Goal: Task Accomplishment & Management: Use online tool/utility

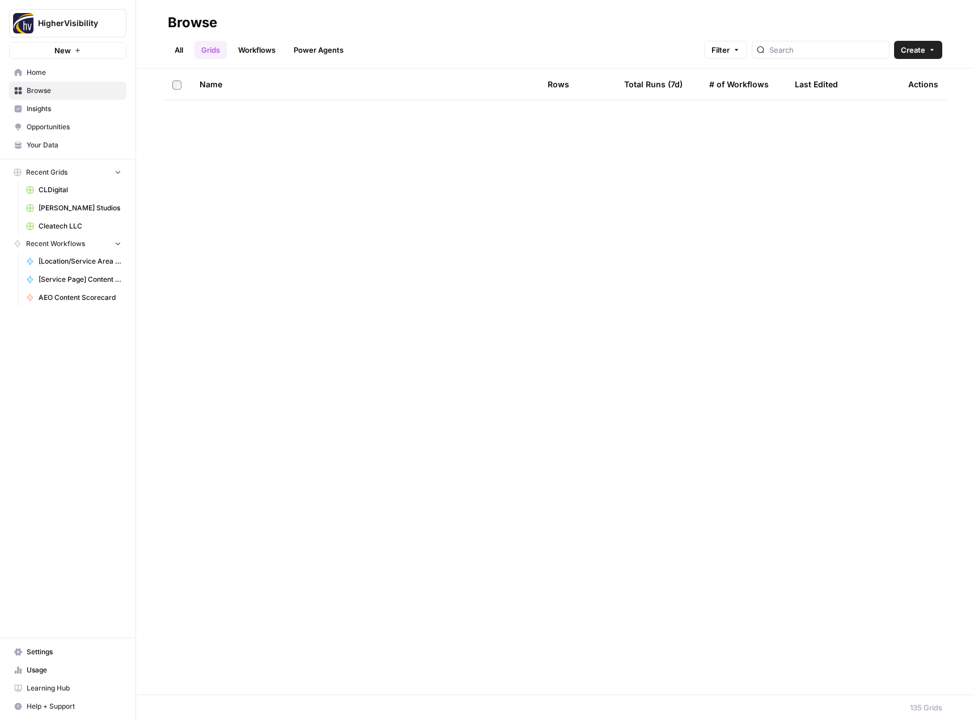
scroll to position [3691, 0]
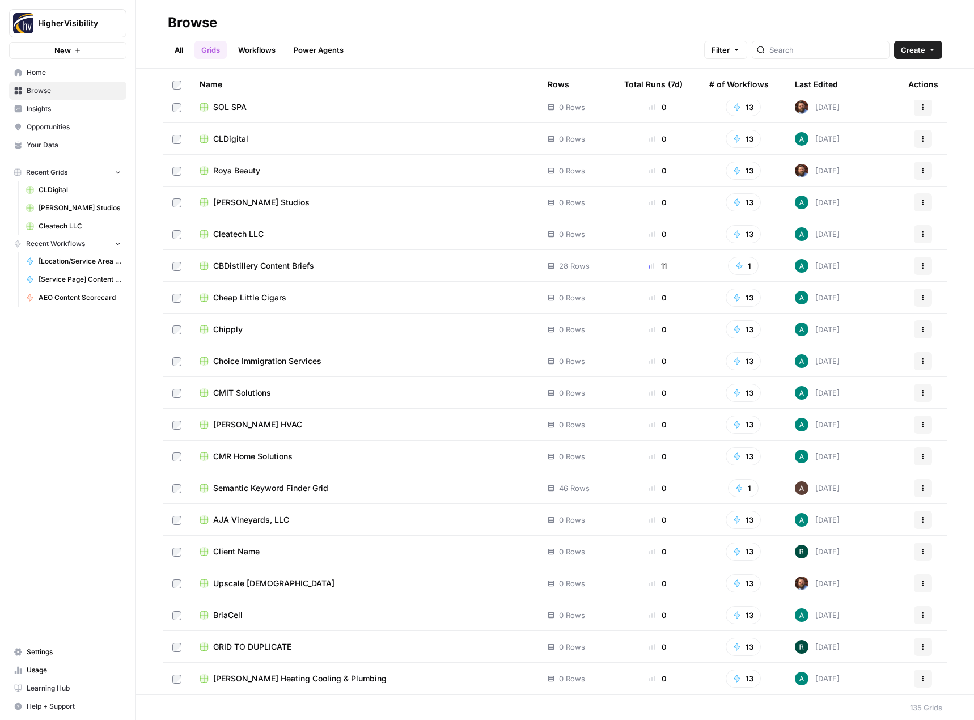
click at [918, 651] on button "Actions" at bounding box center [923, 647] width 18 height 18
click at [852, 556] on span "Duplicate" at bounding box center [864, 553] width 91 height 11
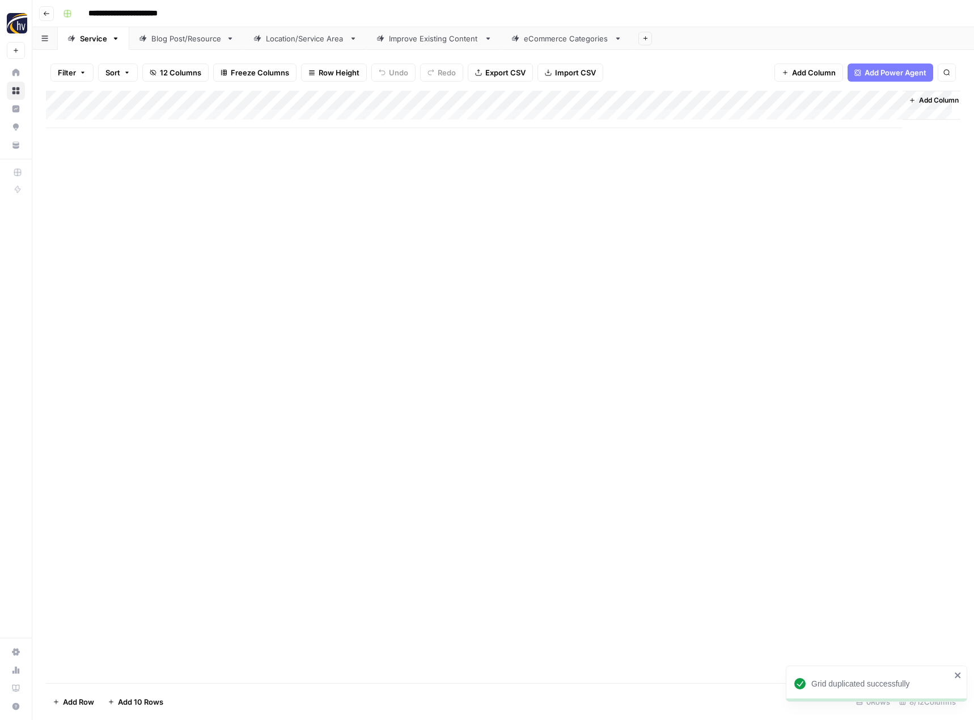
click at [134, 12] on input "**********" at bounding box center [141, 14] width 117 height 18
paste input
type input "**********"
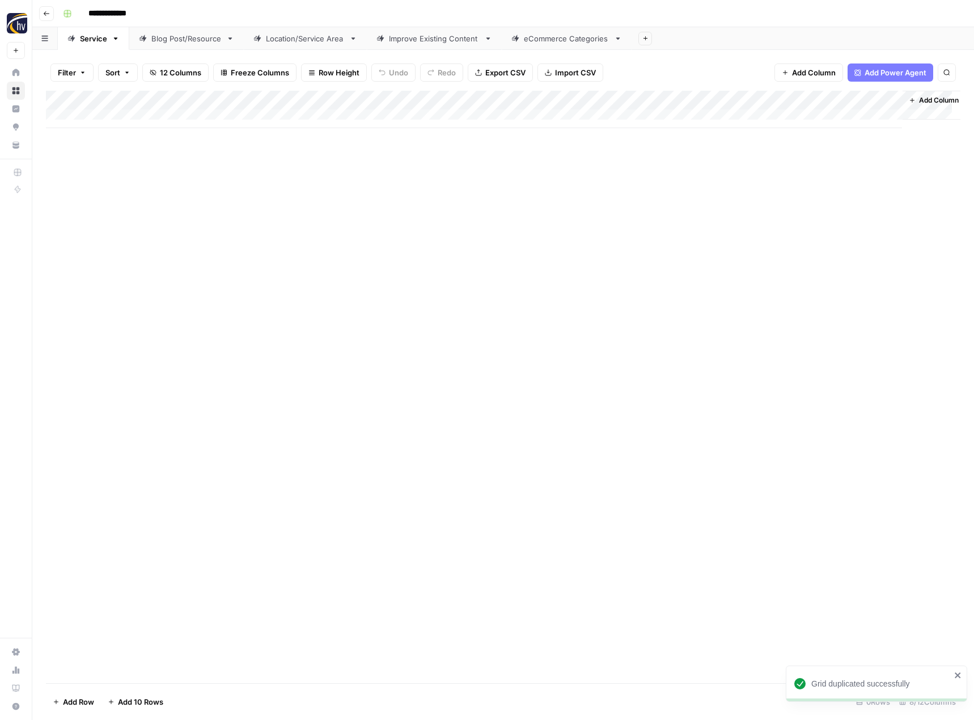
click at [271, 258] on div "Add Column" at bounding box center [503, 387] width 914 height 592
click at [267, 101] on div "Add Column" at bounding box center [503, 109] width 914 height 37
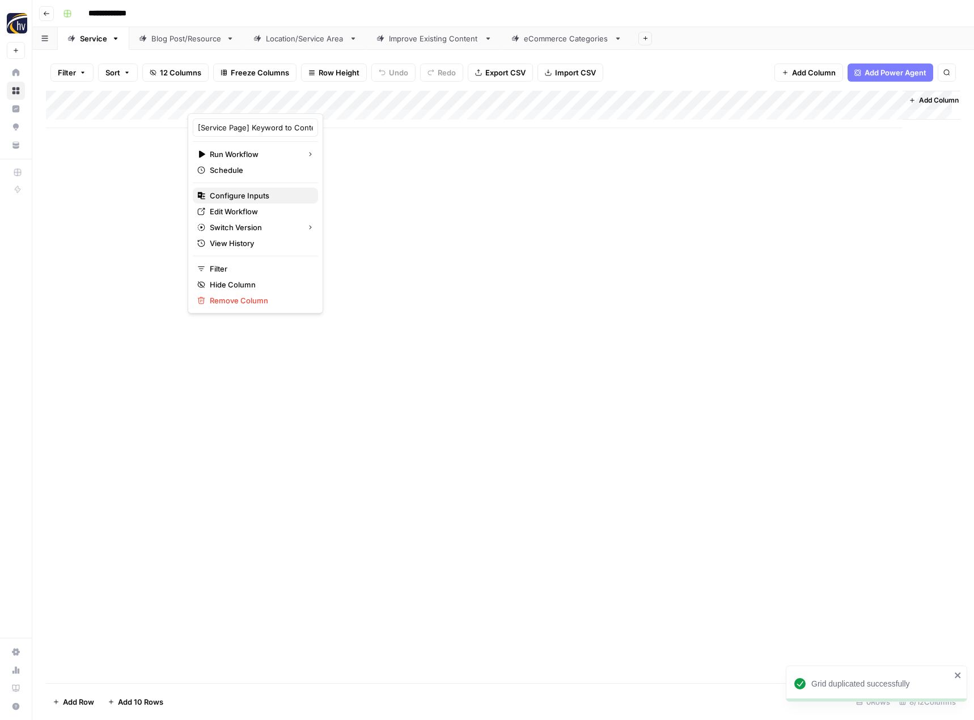
click at [238, 194] on span "Configure Inputs" at bounding box center [259, 195] width 99 height 11
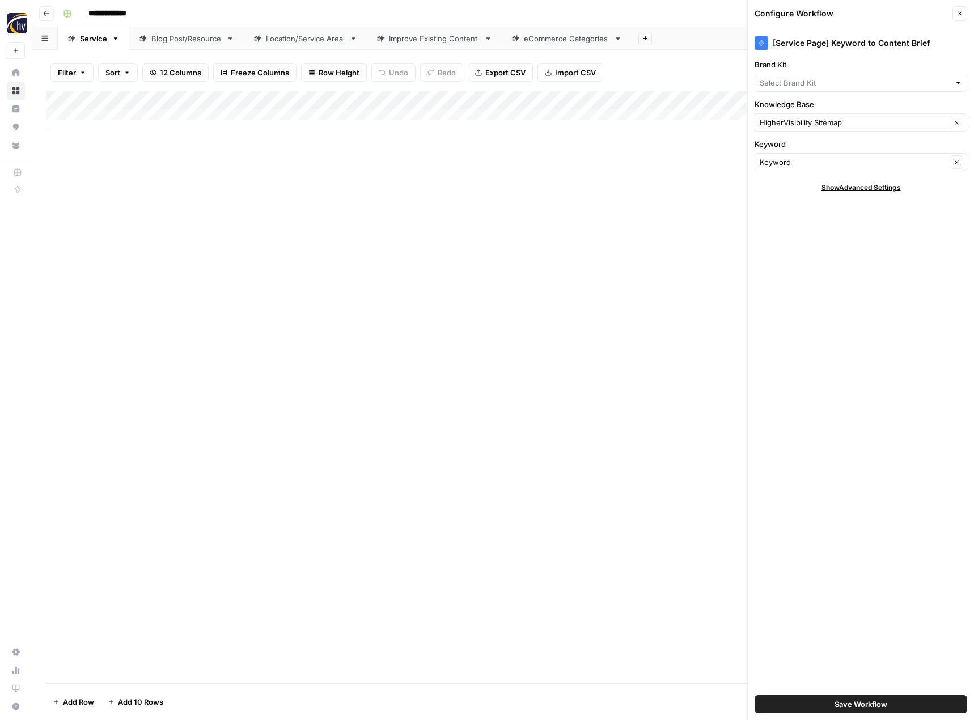
type input "HigherVisibility"
click at [785, 82] on input "Brand Kit" at bounding box center [853, 82] width 186 height 11
click at [786, 118] on button "Coastal Fence" at bounding box center [861, 125] width 202 height 16
type input "Coastal Fence"
click at [786, 118] on input "Knowledge Base" at bounding box center [853, 122] width 186 height 11
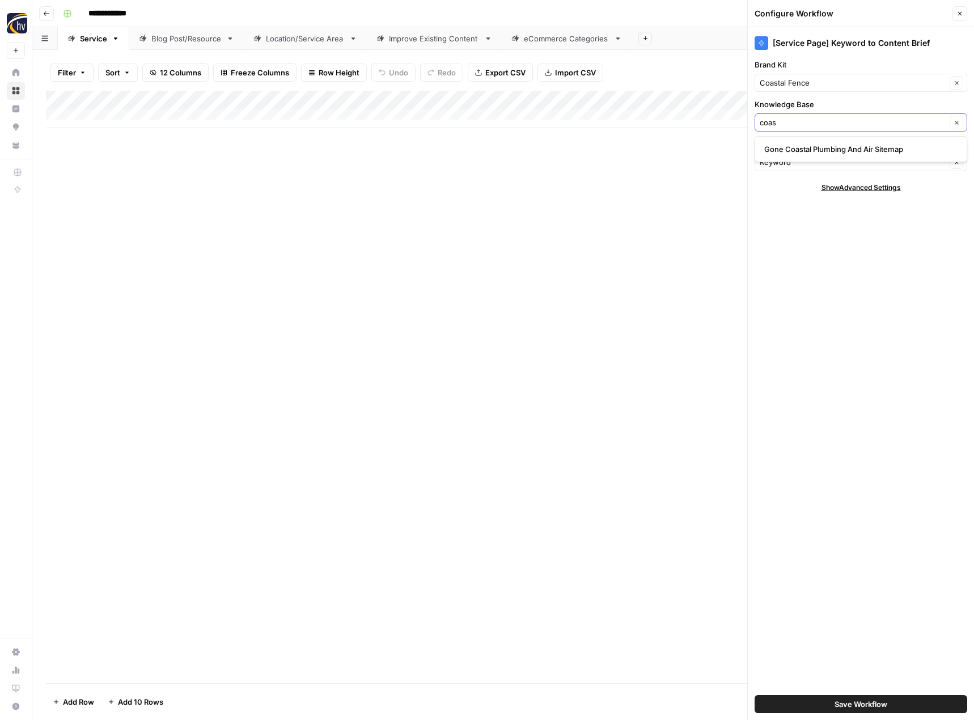
type input "coas"
click at [797, 125] on input "Knowledge Base" at bounding box center [853, 122] width 186 height 11
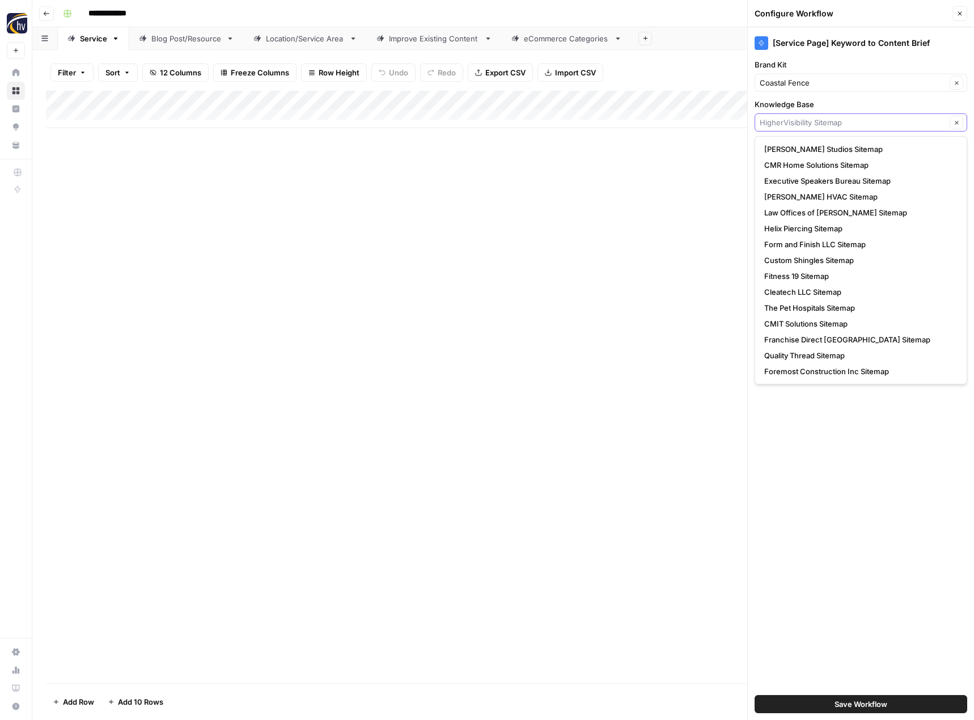
click at [797, 125] on input "Knowledge Base" at bounding box center [853, 122] width 186 height 11
type input "HigherVisibility Sitemap"
click at [675, 189] on div "Add Column" at bounding box center [503, 387] width 914 height 592
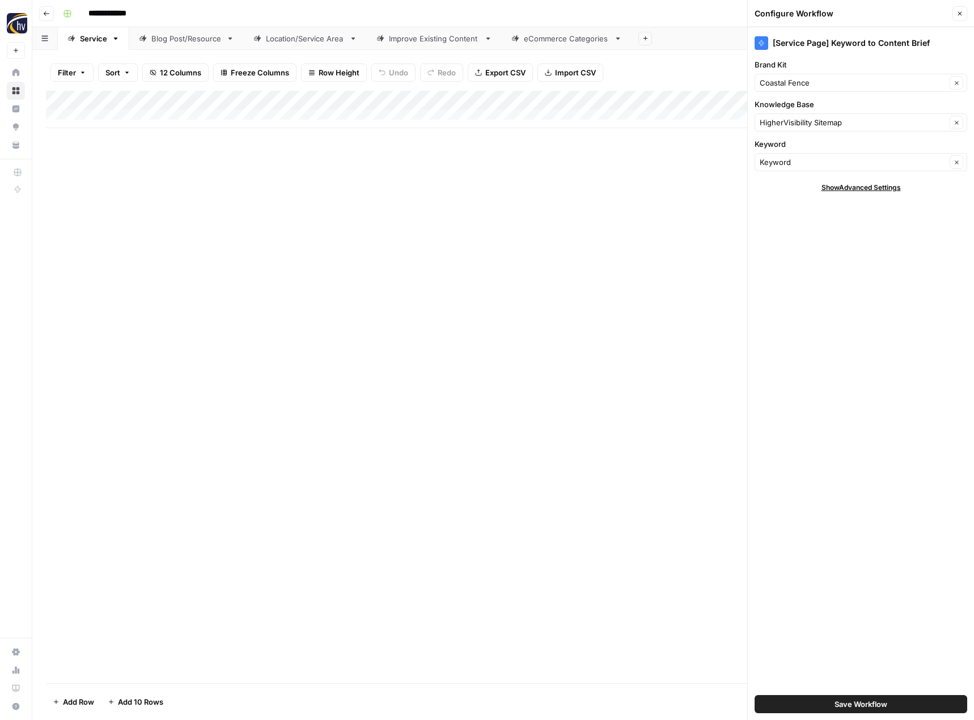
click at [837, 703] on span "Save Workflow" at bounding box center [860, 703] width 53 height 11
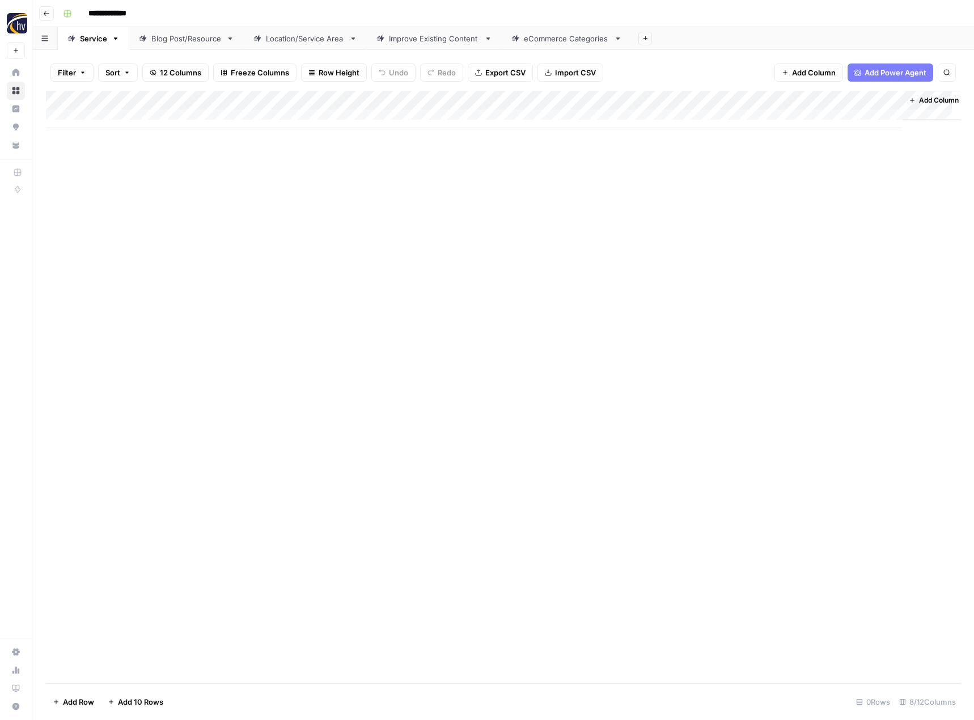
click at [778, 103] on div "Add Column" at bounding box center [503, 109] width 914 height 37
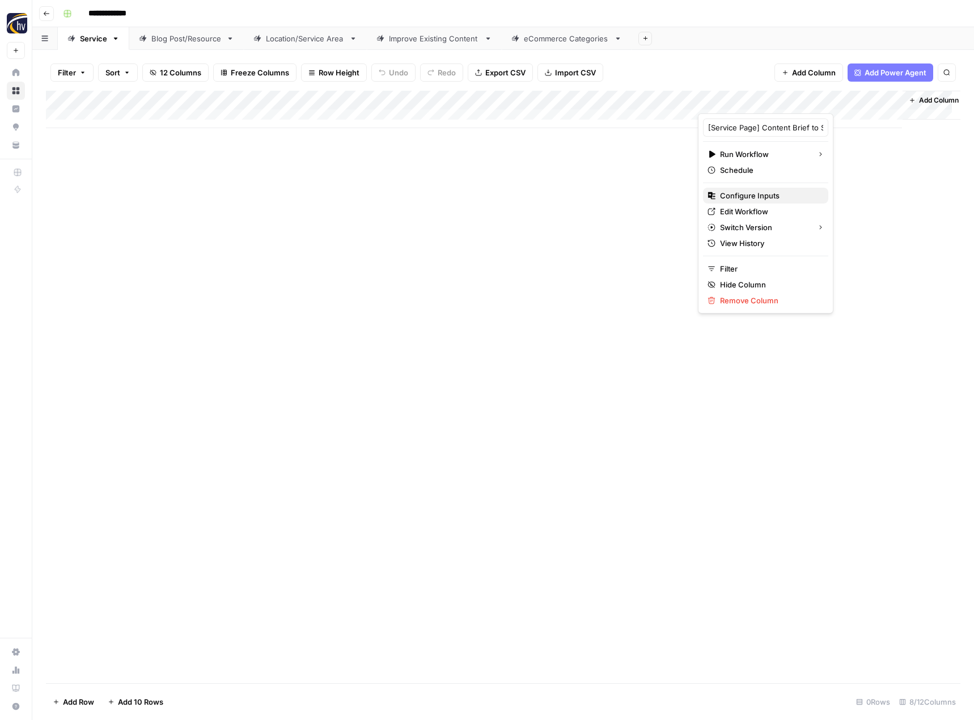
click at [727, 197] on span "Configure Inputs" at bounding box center [769, 195] width 99 height 11
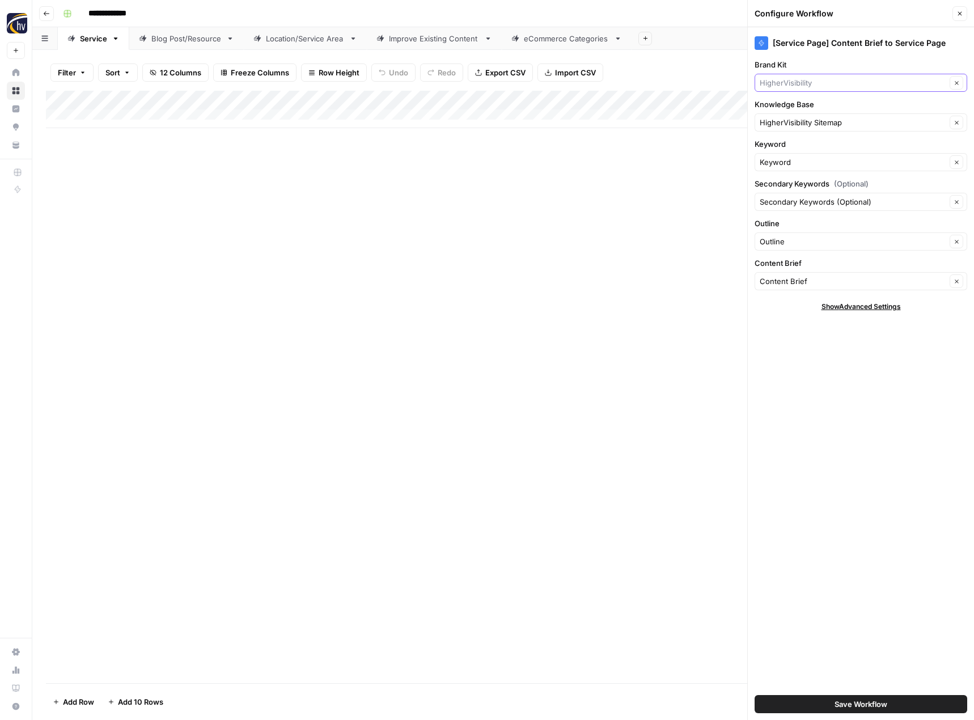
click at [800, 81] on input "Brand Kit" at bounding box center [853, 82] width 186 height 11
click at [797, 123] on span "Coastal Fence" at bounding box center [858, 125] width 189 height 11
type input "Coastal Fence"
click at [815, 709] on button "Save Workflow" at bounding box center [860, 704] width 213 height 18
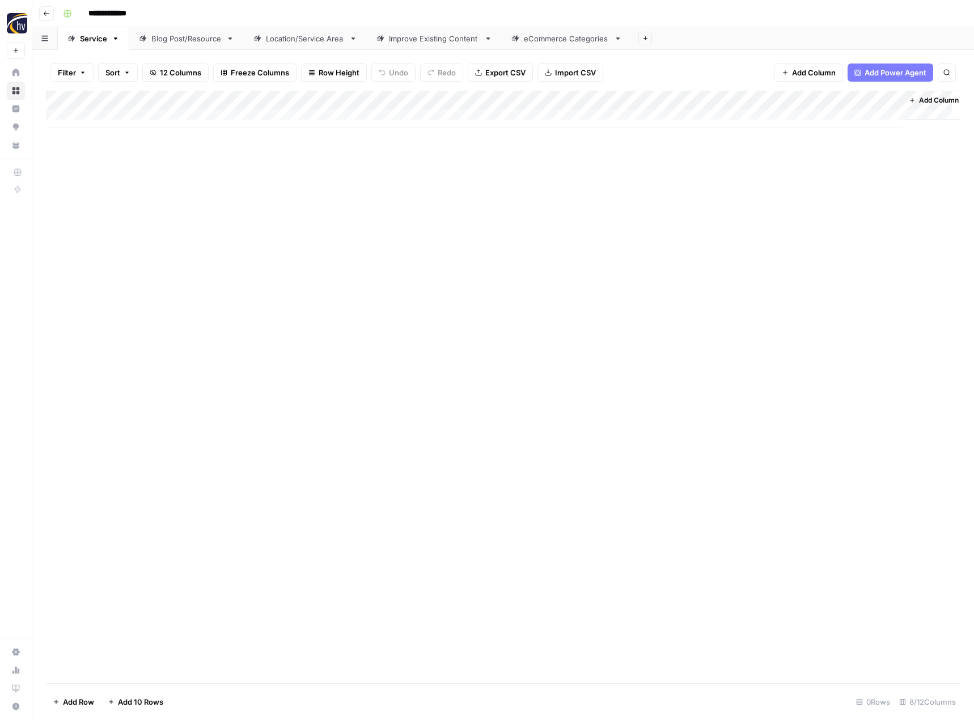
click at [193, 40] on div "Blog Post/Resource" at bounding box center [186, 38] width 70 height 11
click at [268, 100] on div "Add Column" at bounding box center [503, 109] width 914 height 37
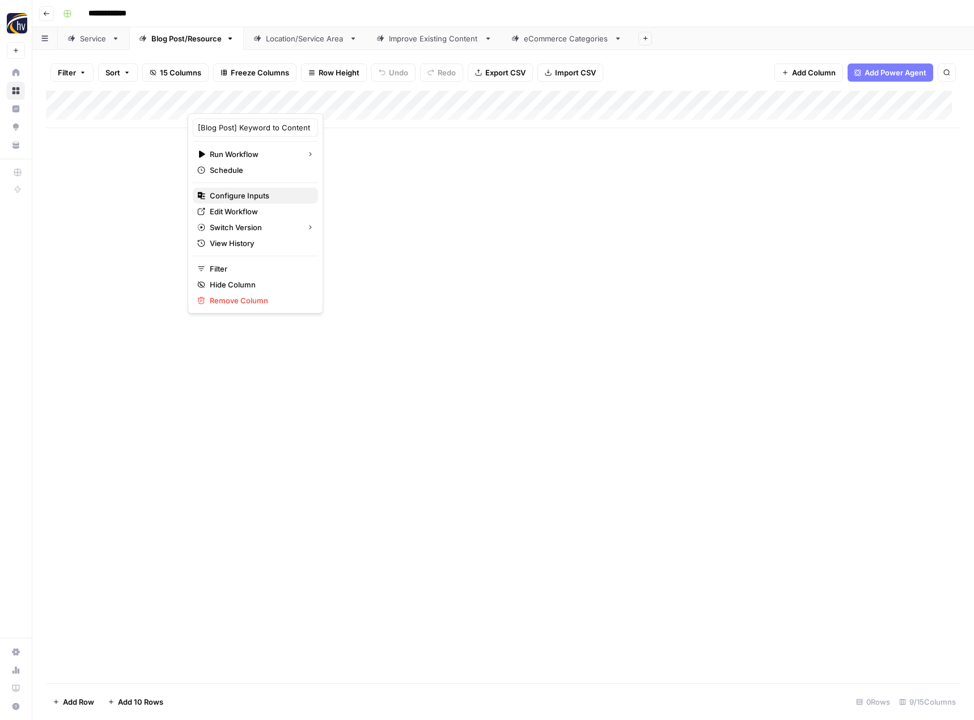
click at [257, 196] on span "Configure Inputs" at bounding box center [259, 195] width 99 height 11
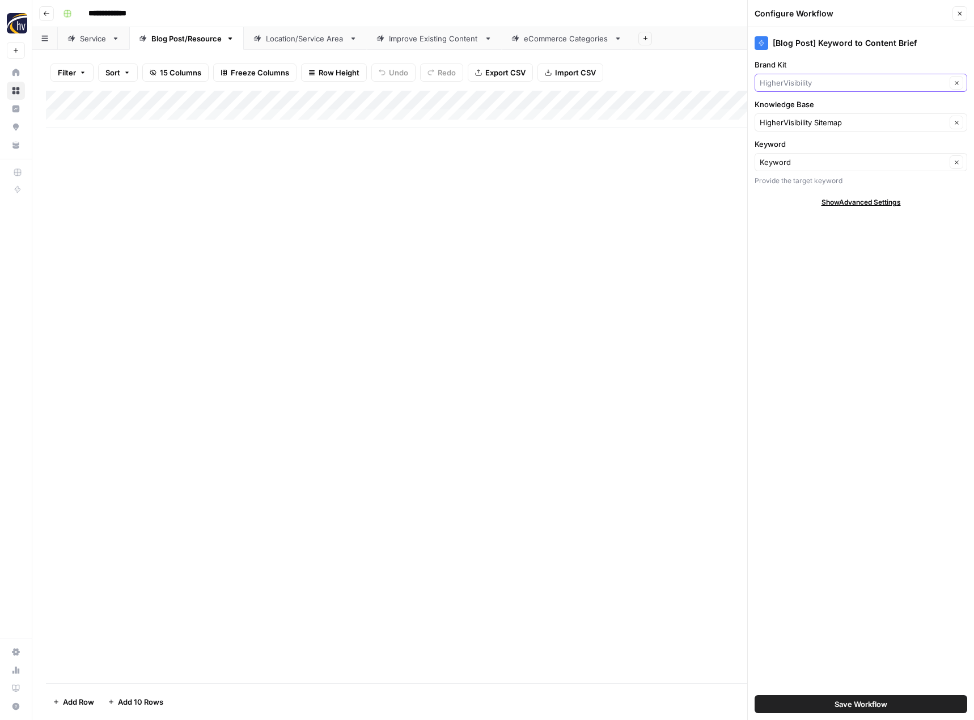
click at [821, 77] on input "Brand Kit" at bounding box center [853, 82] width 186 height 11
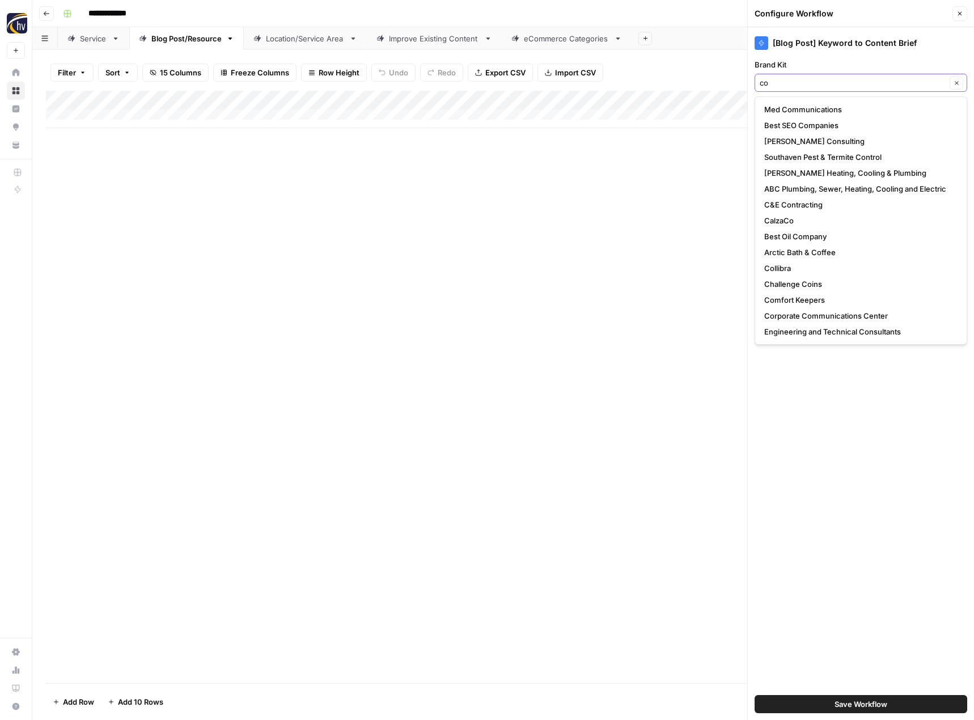
type input "co"
click at [792, 77] on input "Brand Kit" at bounding box center [853, 82] width 186 height 11
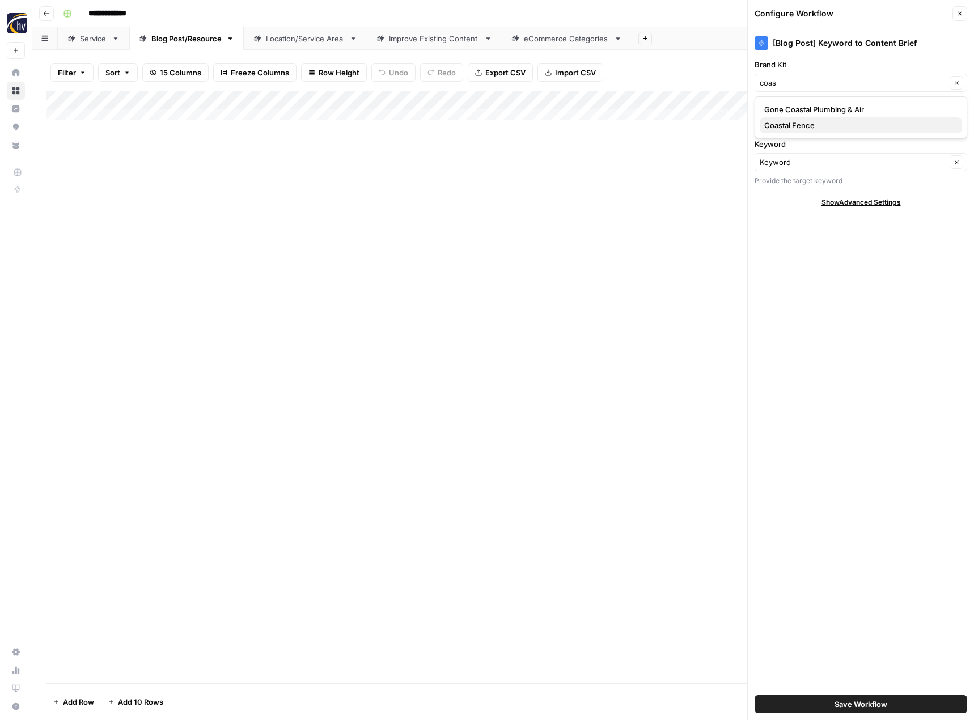
click at [788, 124] on span "Coastal Fence" at bounding box center [858, 125] width 189 height 11
type input "Coastal Fence"
click at [860, 707] on span "Save Workflow" at bounding box center [860, 703] width 53 height 11
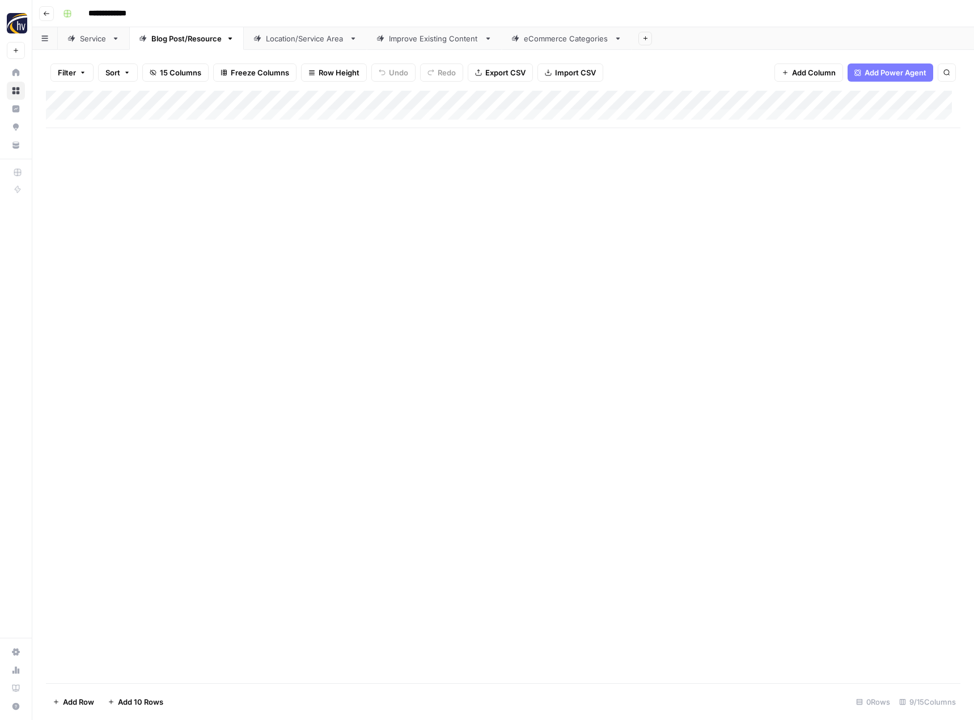
click at [881, 97] on div "Add Column" at bounding box center [503, 109] width 914 height 37
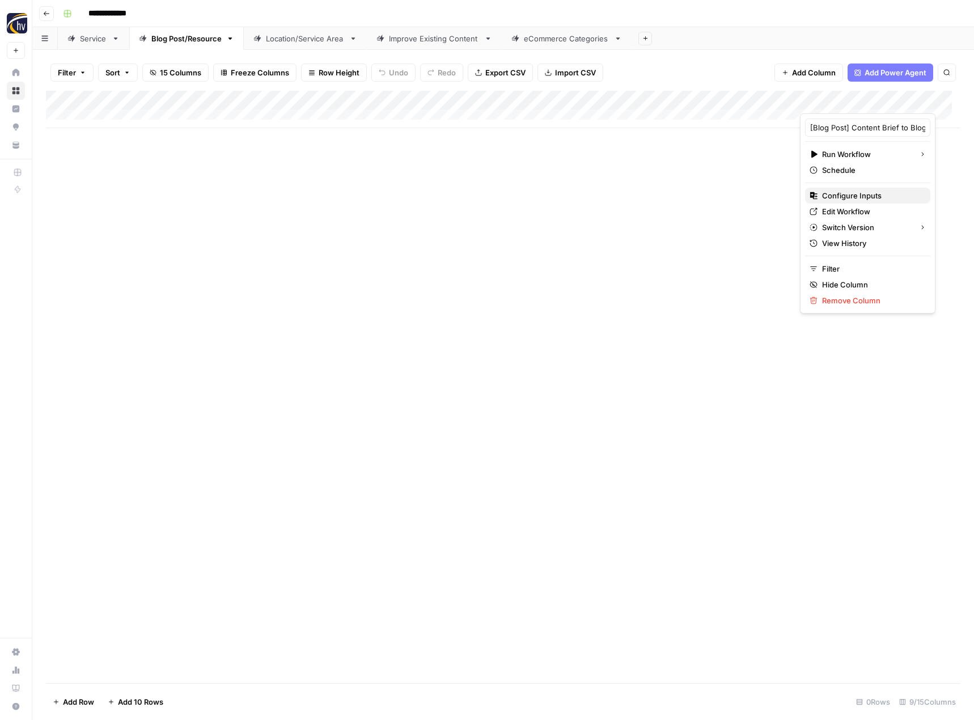
click at [842, 195] on span "Configure Inputs" at bounding box center [871, 195] width 99 height 11
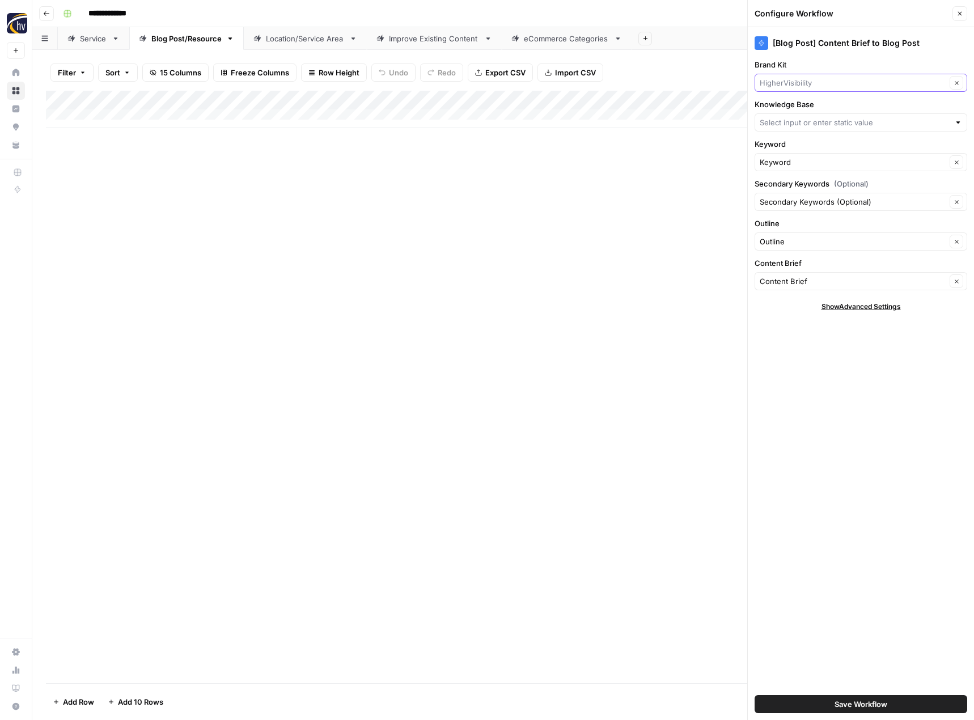
click at [838, 82] on input "Brand Kit" at bounding box center [853, 82] width 186 height 11
click at [816, 127] on span "Coastal Fence" at bounding box center [858, 125] width 189 height 11
type input "Coastal Fence"
click at [816, 127] on input "Knowledge Base" at bounding box center [855, 122] width 190 height 11
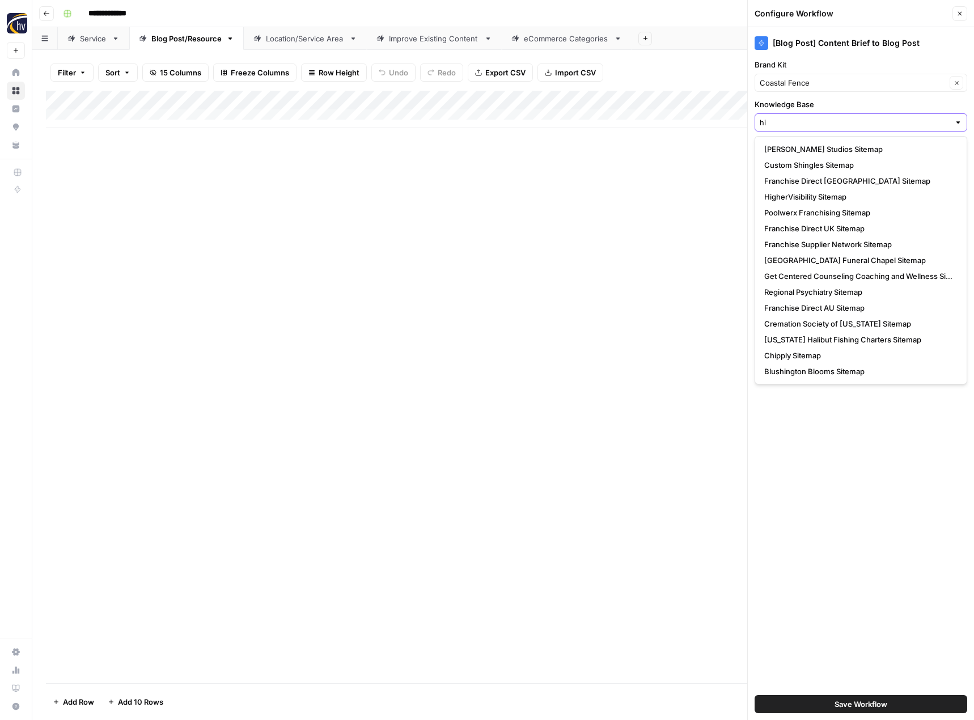
type input "hi"
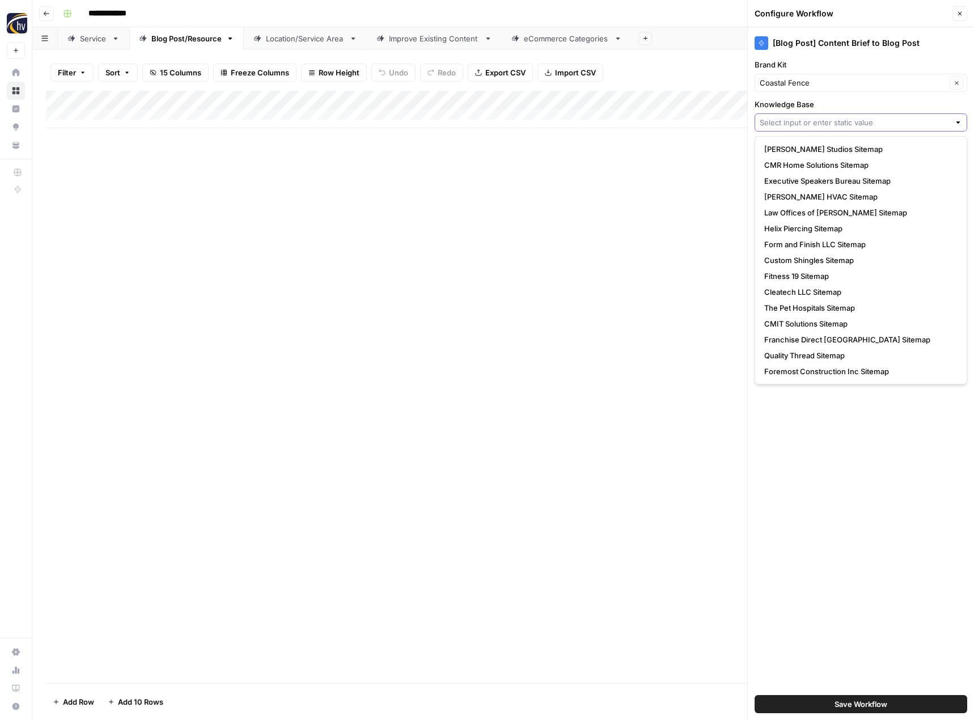
click at [813, 122] on input "Knowledge Base" at bounding box center [855, 122] width 190 height 11
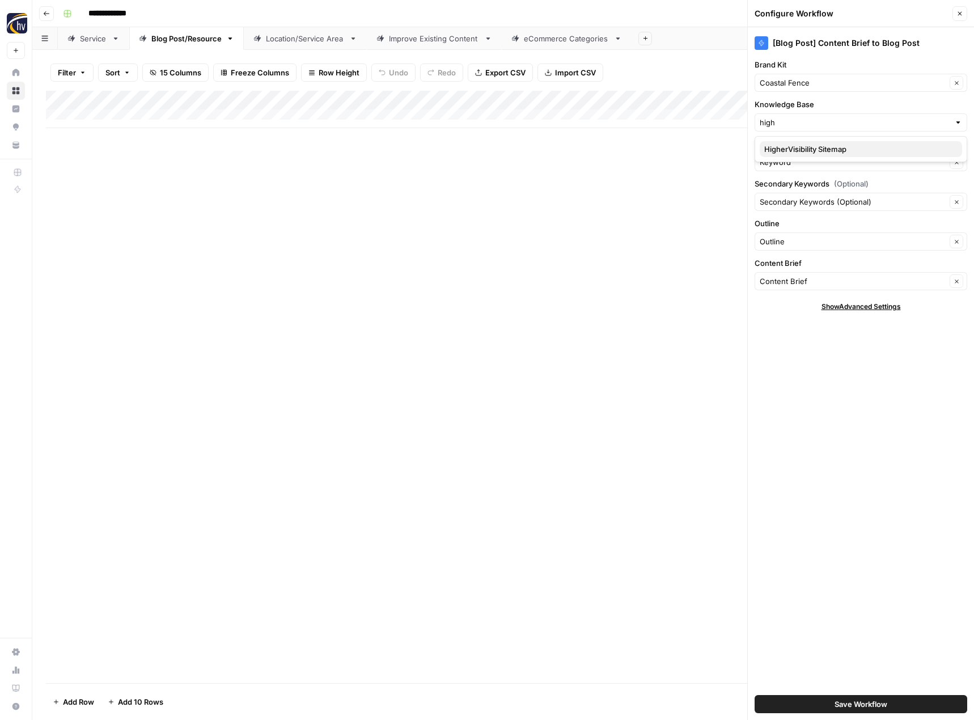
click at [811, 151] on span "HigherVisibility Sitemap" at bounding box center [858, 148] width 189 height 11
type input "HigherVisibility Sitemap"
click at [832, 704] on button "Save Workflow" at bounding box center [860, 704] width 213 height 18
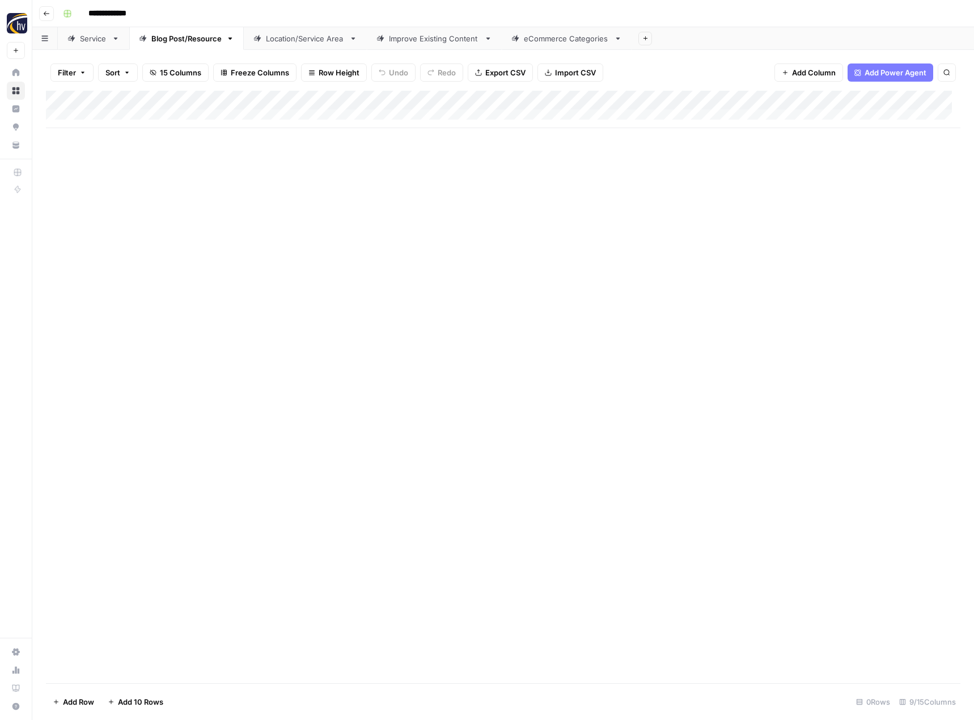
click at [325, 42] on div "Location/Service Area" at bounding box center [305, 38] width 79 height 11
click at [469, 97] on div "Add Column" at bounding box center [503, 109] width 914 height 37
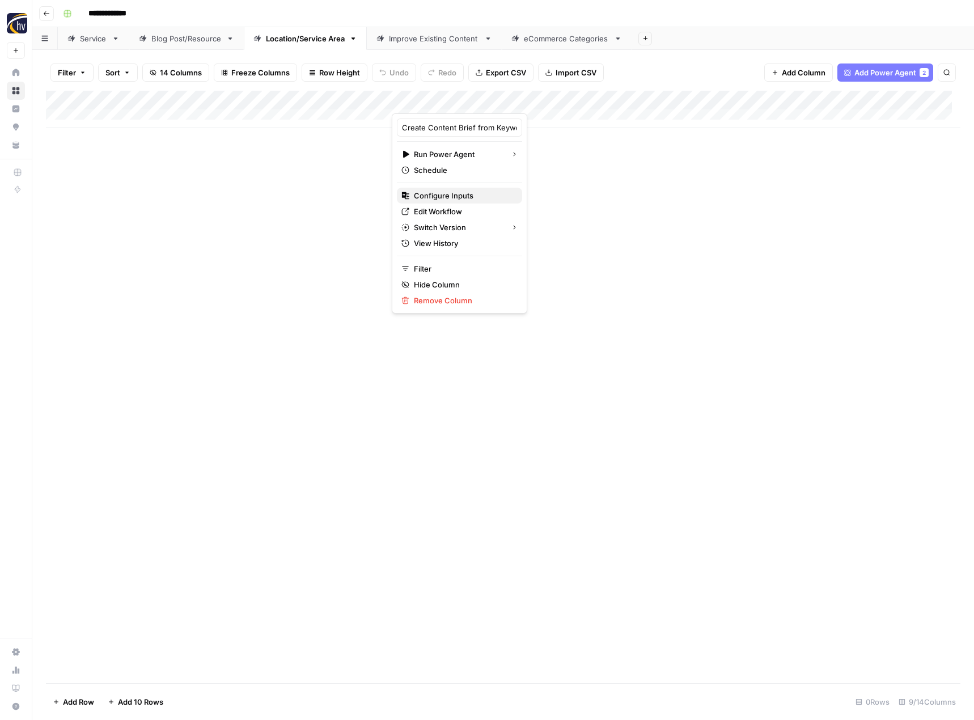
click at [451, 191] on span "Configure Inputs" at bounding box center [463, 195] width 99 height 11
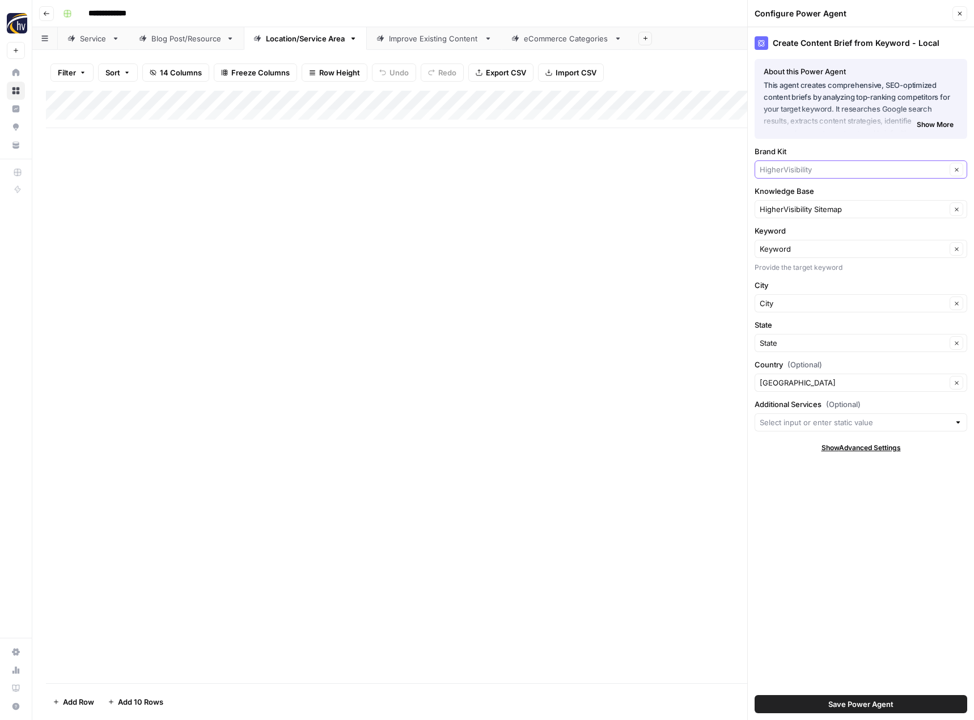
click at [794, 170] on input "Brand Kit" at bounding box center [853, 169] width 186 height 11
click at [786, 208] on span "Coastal Fence" at bounding box center [858, 211] width 189 height 11
type input "Coastal Fence"
click at [823, 701] on button "Save Power Agent" at bounding box center [860, 704] width 213 height 18
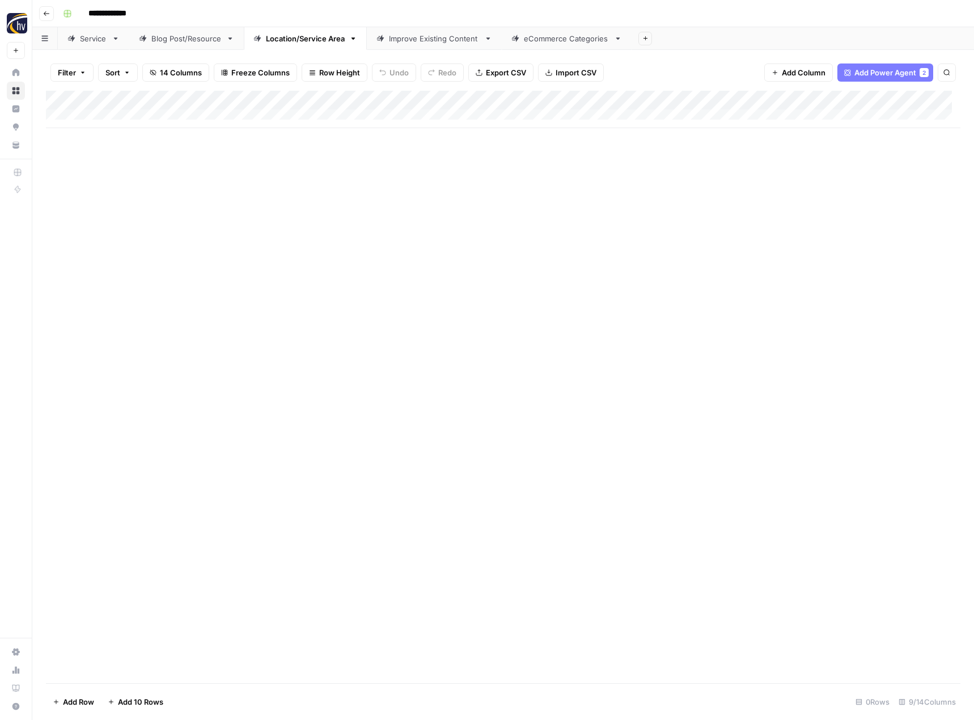
click at [877, 100] on div "Add Column" at bounding box center [503, 109] width 914 height 37
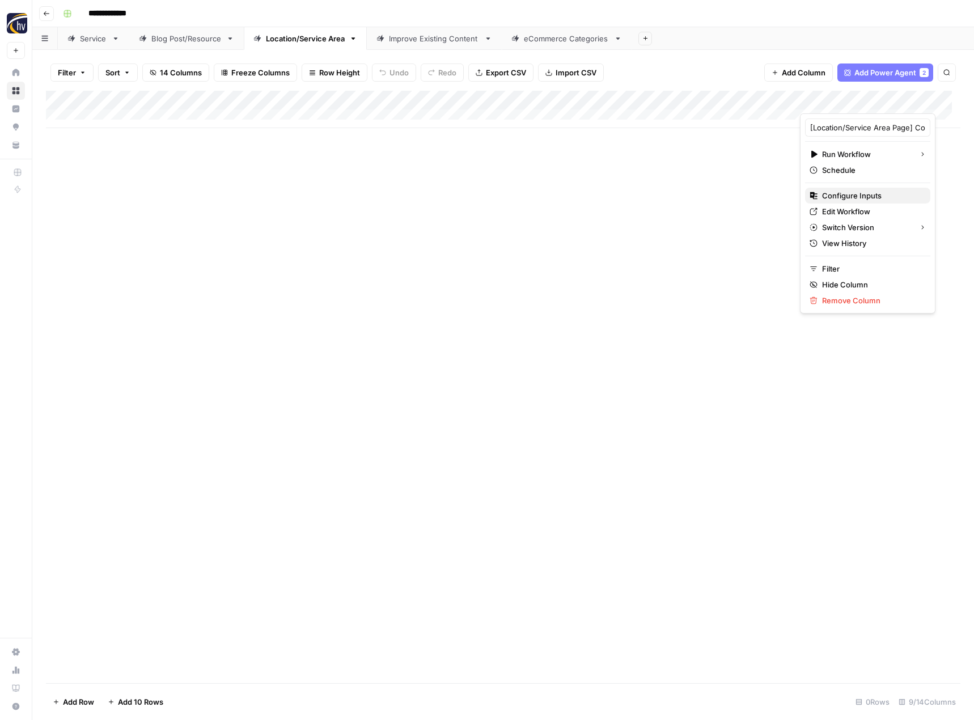
click at [826, 193] on span "Configure Inputs" at bounding box center [871, 195] width 99 height 11
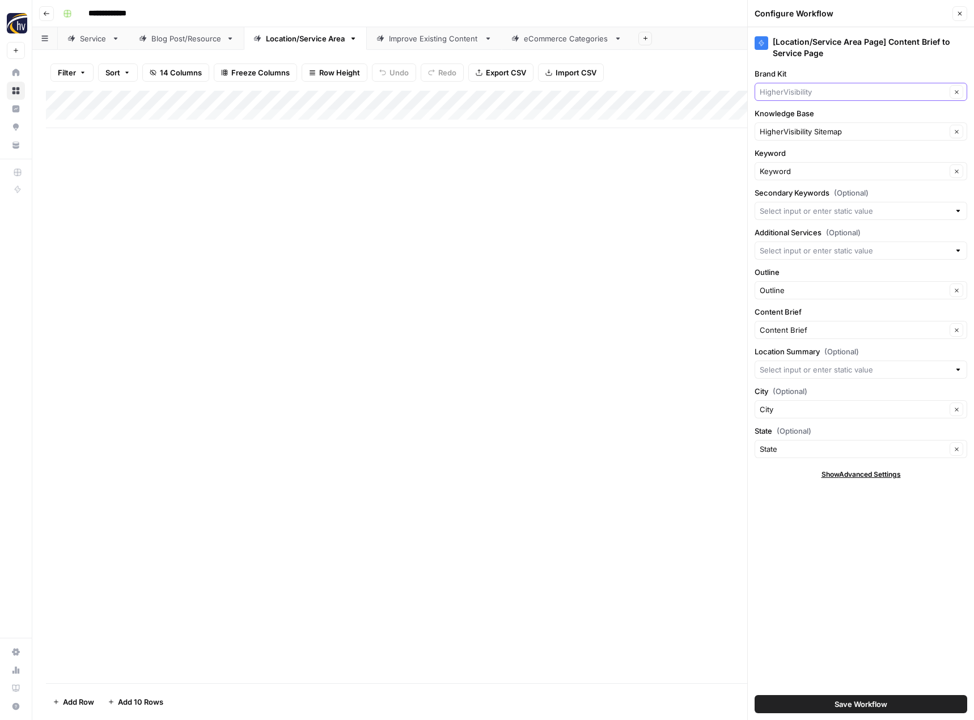
click at [833, 97] on input "Brand Kit" at bounding box center [853, 91] width 186 height 11
click at [825, 129] on span "Coastal Fence" at bounding box center [858, 134] width 189 height 11
type input "Coastal Fence"
click at [826, 702] on button "Save Workflow" at bounding box center [860, 704] width 213 height 18
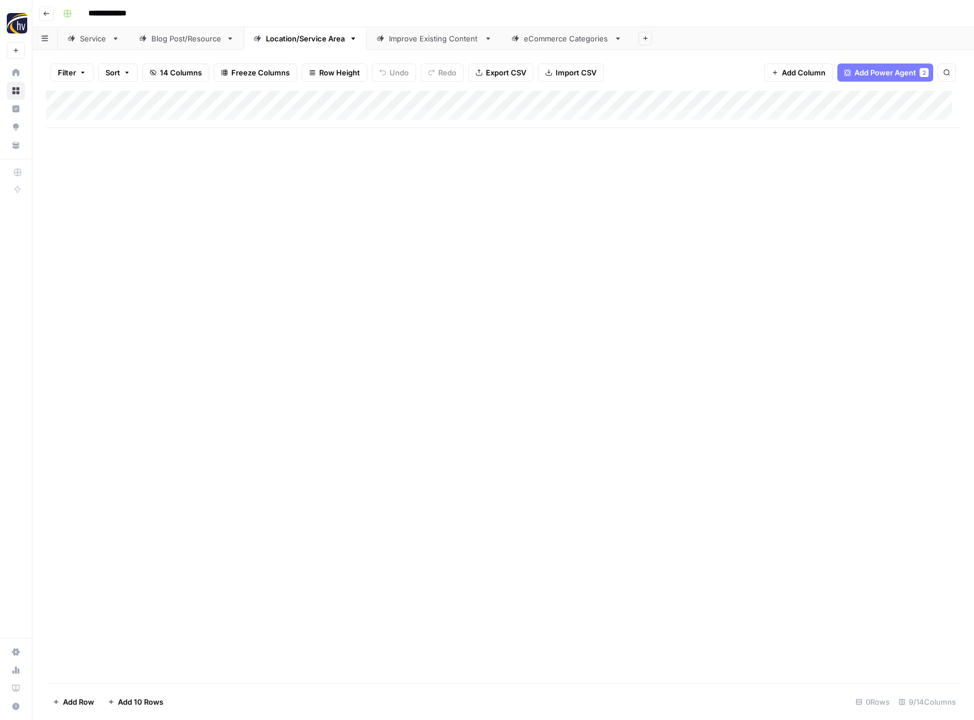
click at [450, 46] on link "Improve Existing Content" at bounding box center [434, 38] width 135 height 23
click at [682, 101] on div "Add Column" at bounding box center [503, 109] width 914 height 37
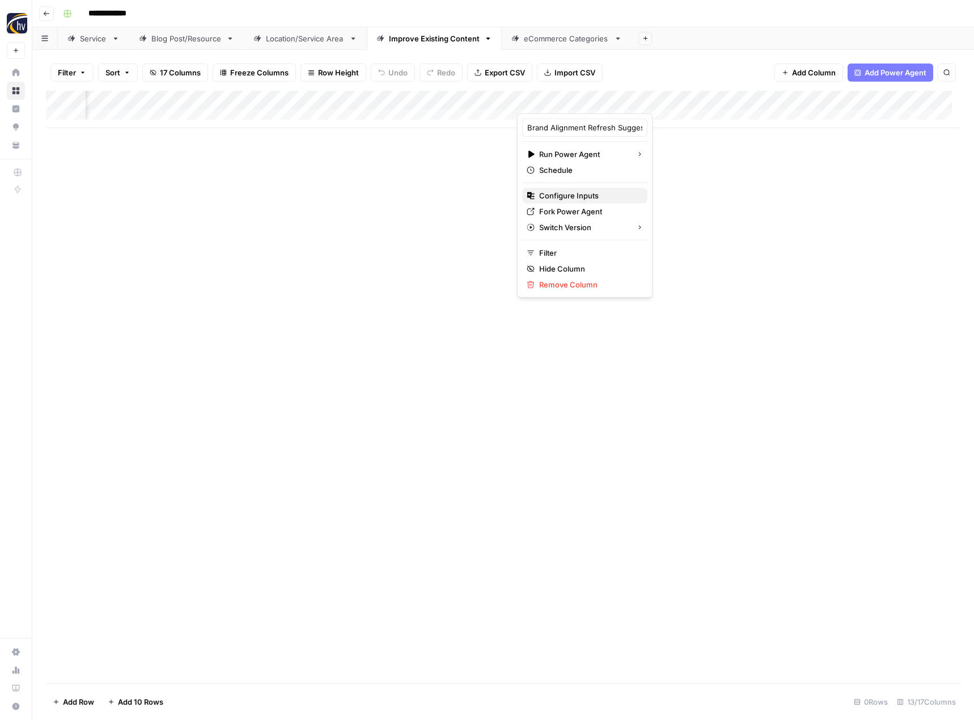
click at [564, 203] on button "Configure Inputs" at bounding box center [584, 196] width 125 height 16
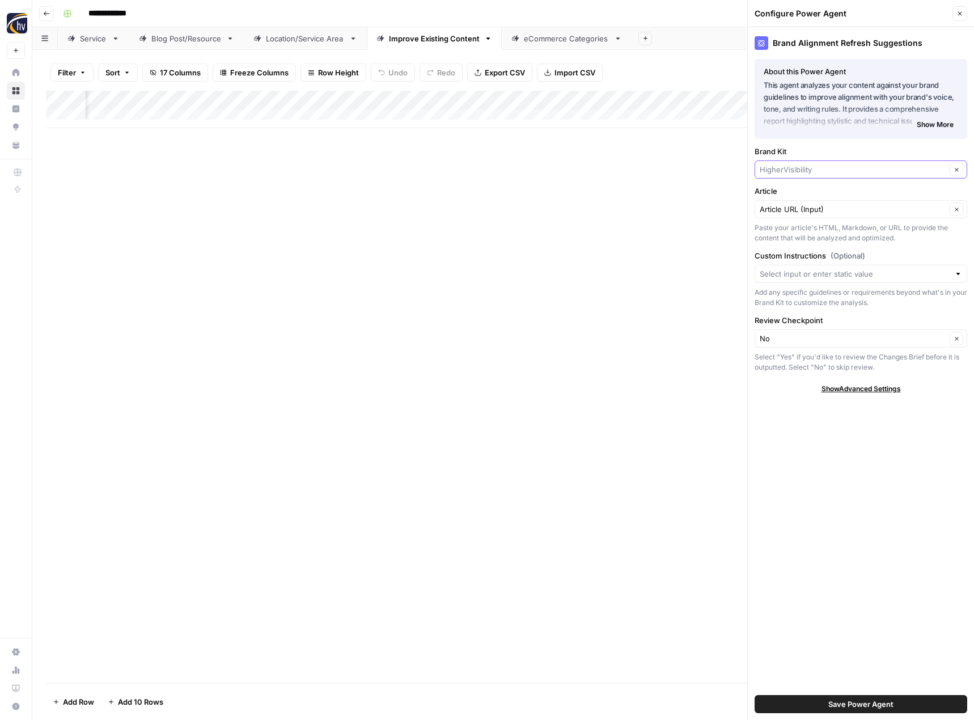
click at [786, 168] on input "Brand Kit" at bounding box center [853, 169] width 186 height 11
click at [777, 213] on span "Coastal Fence" at bounding box center [858, 211] width 189 height 11
type input "Coastal Fence"
click at [850, 702] on span "Save Power Agent" at bounding box center [860, 703] width 65 height 11
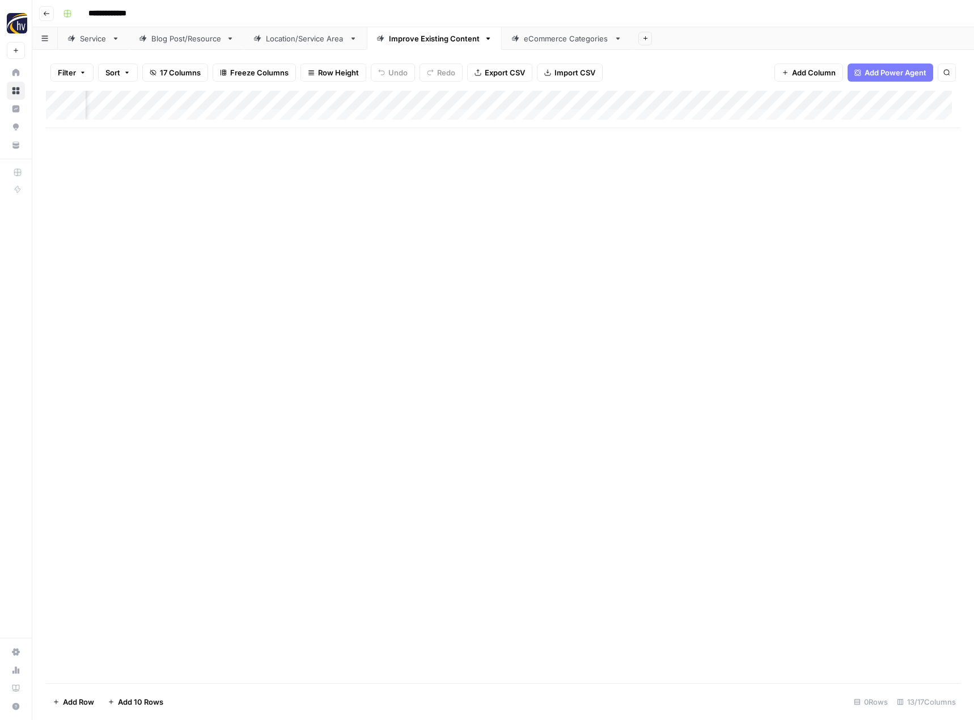
scroll to position [0, 862]
click at [574, 99] on div "Add Column" at bounding box center [503, 109] width 914 height 37
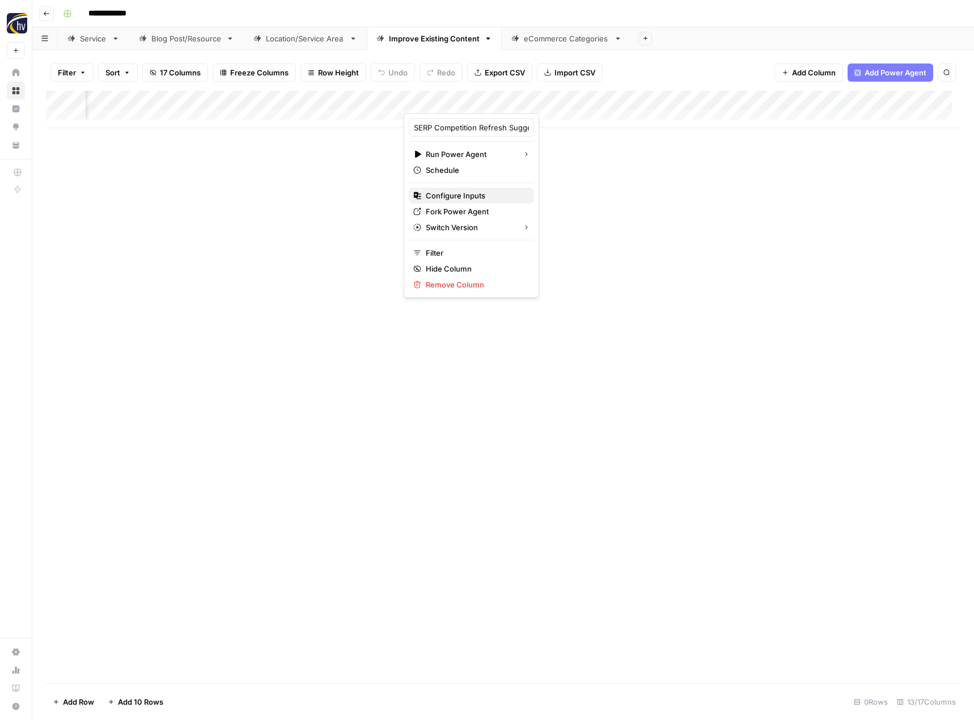
click at [503, 194] on span "Configure Inputs" at bounding box center [475, 195] width 99 height 11
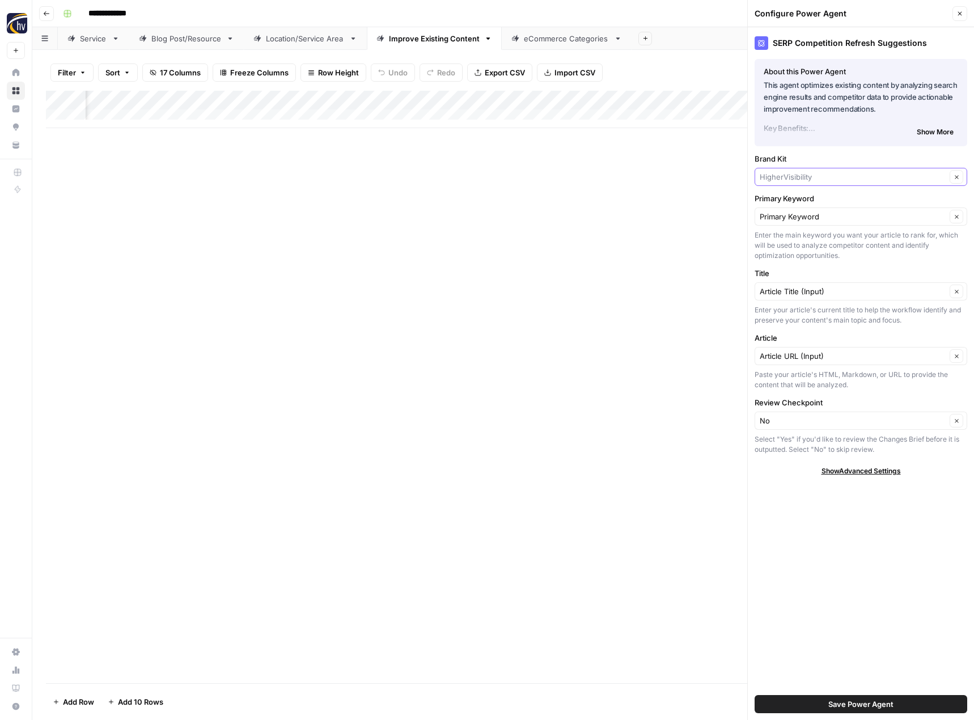
click at [795, 175] on input "Brand Kit" at bounding box center [853, 176] width 186 height 11
click at [784, 219] on span "Coastal Fence" at bounding box center [858, 219] width 189 height 11
type input "Coastal Fence"
click at [814, 700] on button "Save Power Agent" at bounding box center [860, 704] width 213 height 18
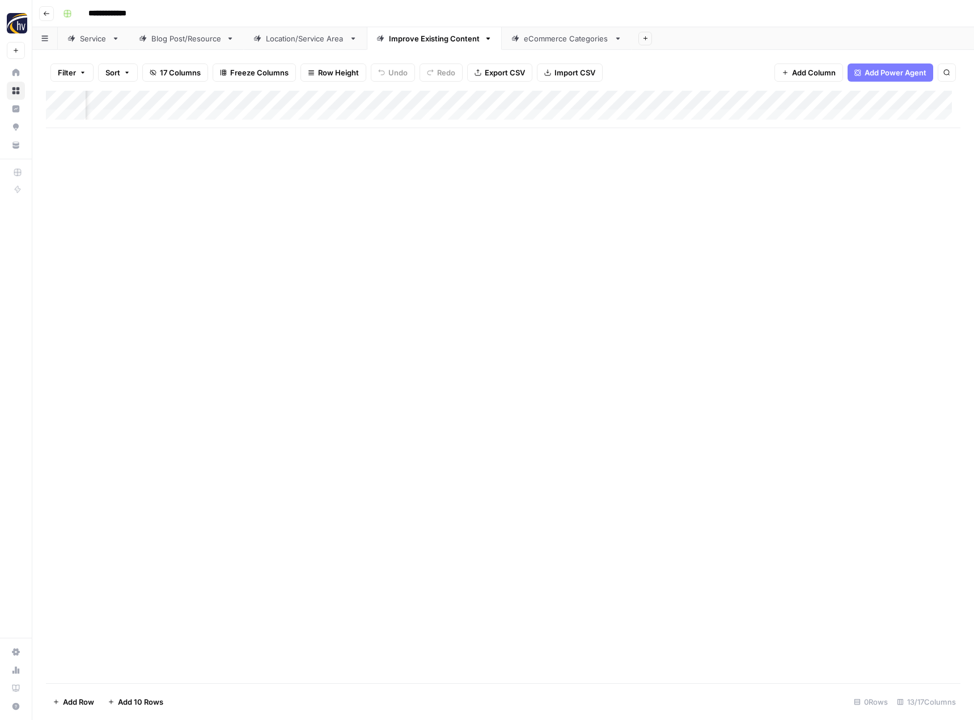
click at [849, 99] on div "Add Column" at bounding box center [503, 109] width 914 height 37
click at [791, 197] on span "Configure Inputs" at bounding box center [768, 195] width 99 height 11
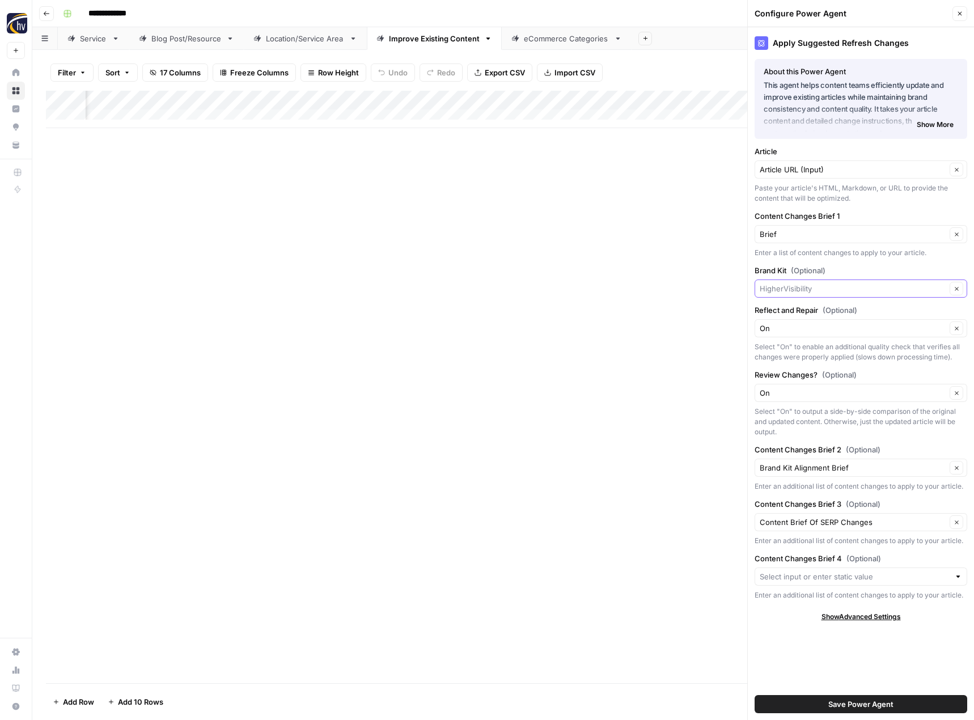
click at [778, 287] on input "Brand Kit (Optional)" at bounding box center [853, 288] width 186 height 11
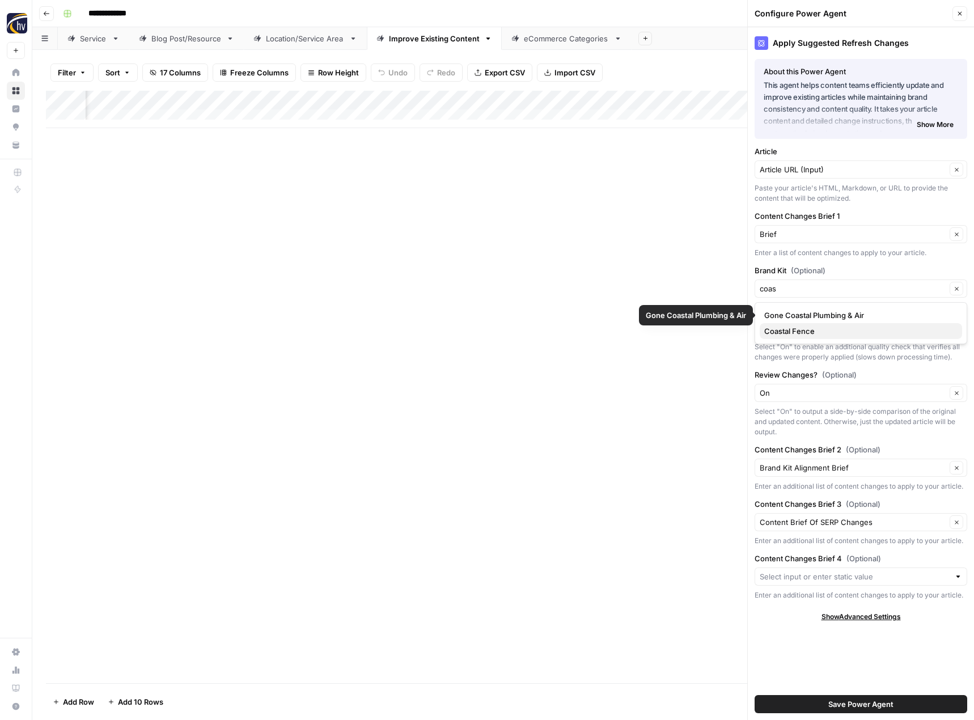
click at [779, 326] on span "Coastal Fence" at bounding box center [858, 330] width 189 height 11
type input "Coastal Fence"
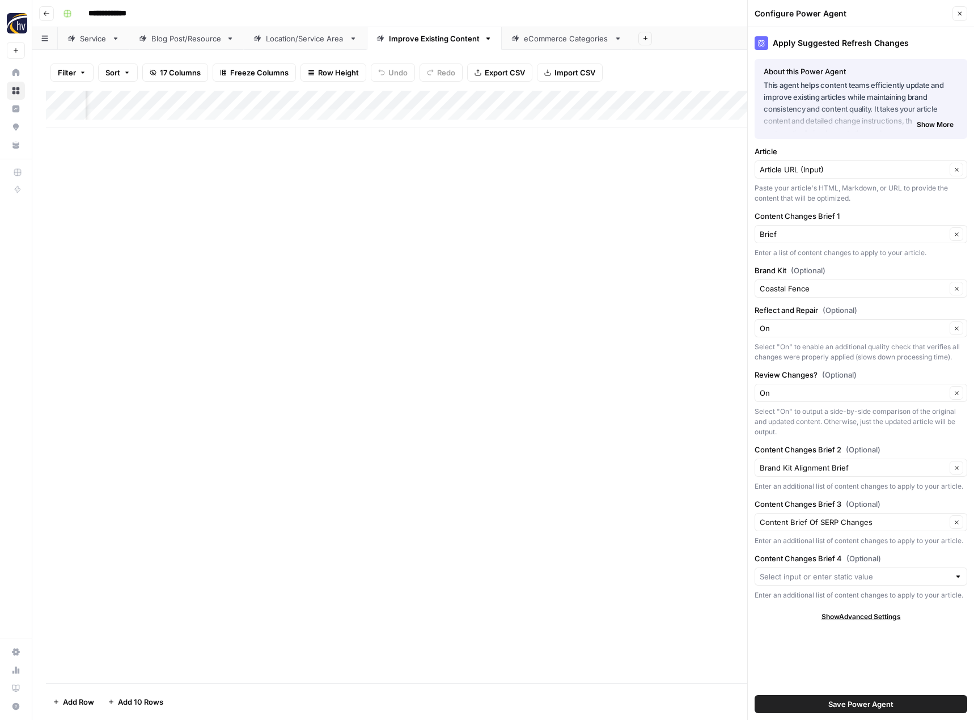
click at [858, 706] on span "Save Power Agent" at bounding box center [860, 703] width 65 height 11
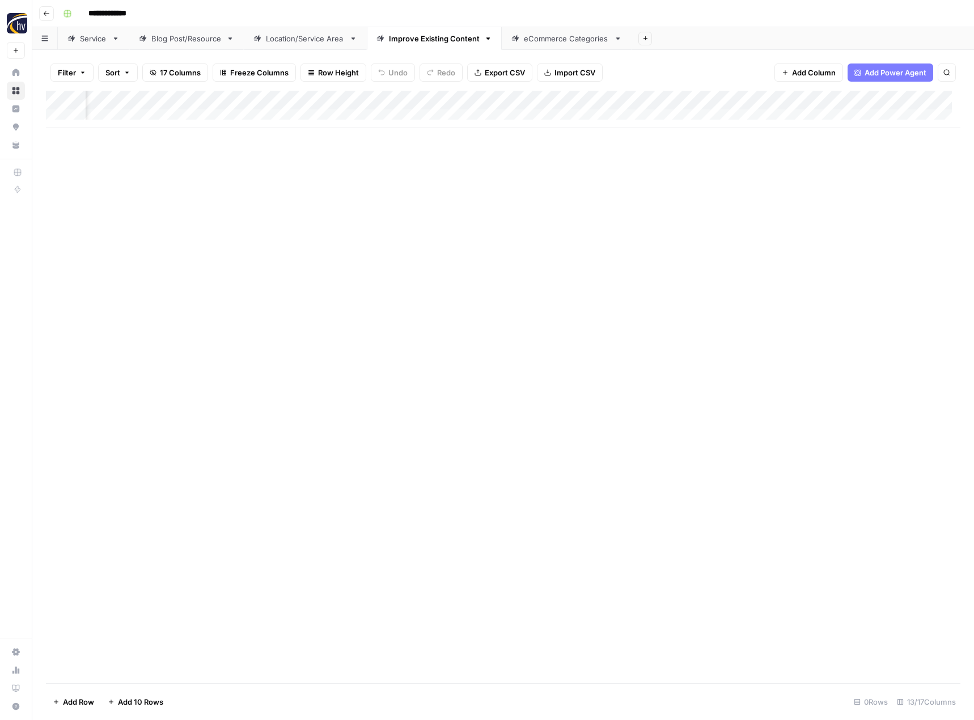
click at [548, 42] on div "eCommerce Categories" at bounding box center [567, 38] width 86 height 11
click at [557, 100] on div "Add Column" at bounding box center [503, 109] width 914 height 37
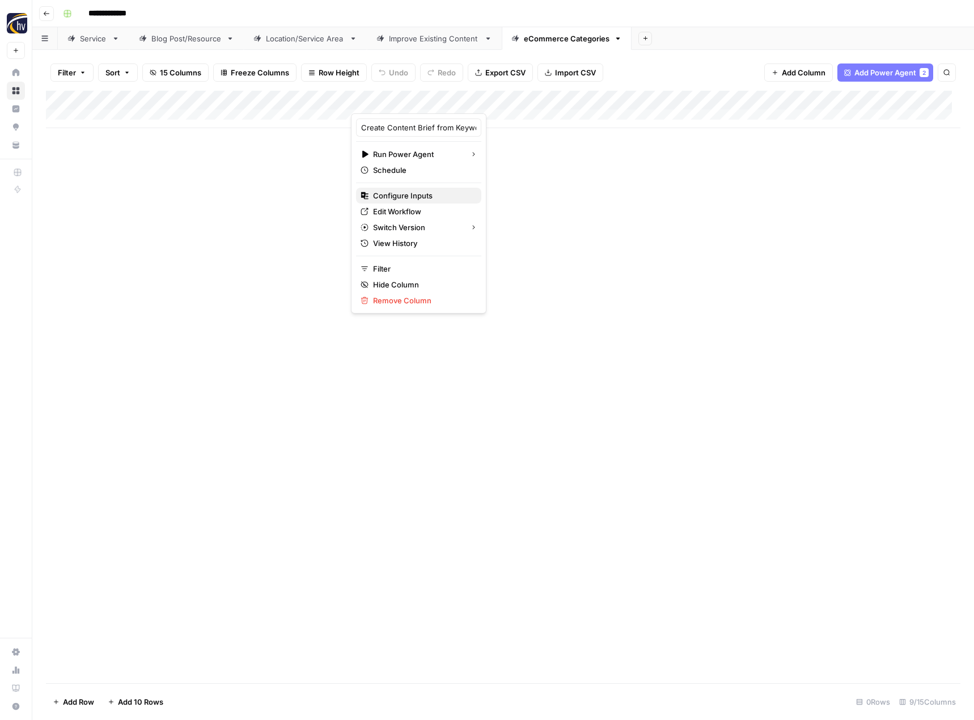
click at [449, 190] on span "Configure Inputs" at bounding box center [422, 195] width 99 height 11
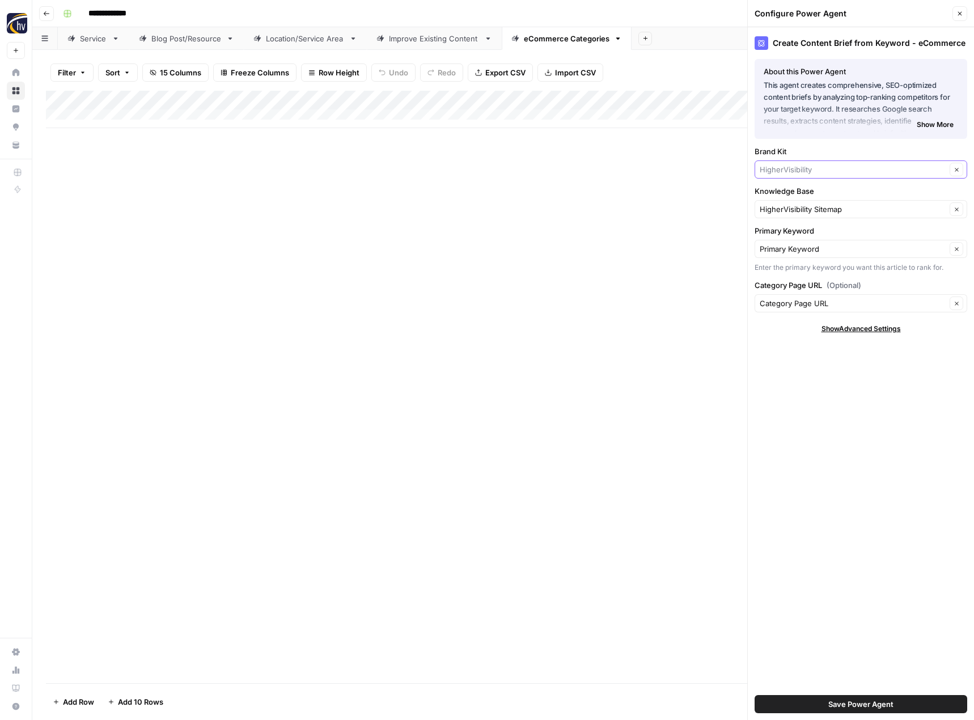
click at [775, 171] on input "Brand Kit" at bounding box center [853, 169] width 186 height 11
click at [774, 209] on span "Coastal Fence" at bounding box center [858, 211] width 189 height 11
type input "Coastal Fence"
click at [828, 702] on span "Save Power Agent" at bounding box center [860, 703] width 65 height 11
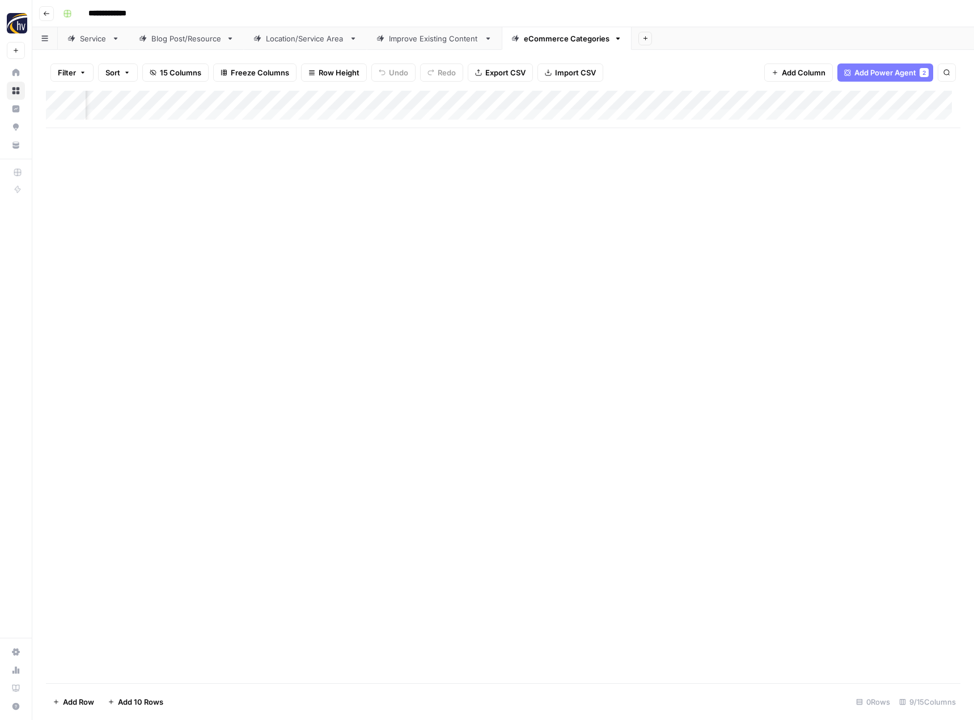
scroll to position [0, 375]
click at [835, 98] on div "Add Column" at bounding box center [503, 109] width 914 height 37
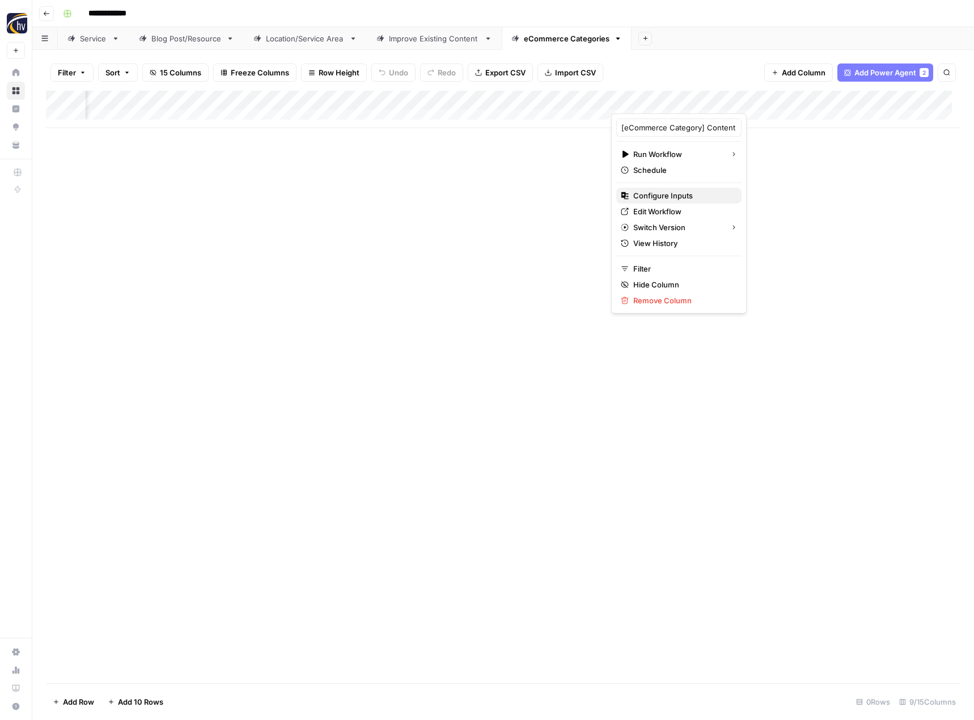
click at [700, 196] on span "Configure Inputs" at bounding box center [682, 195] width 99 height 11
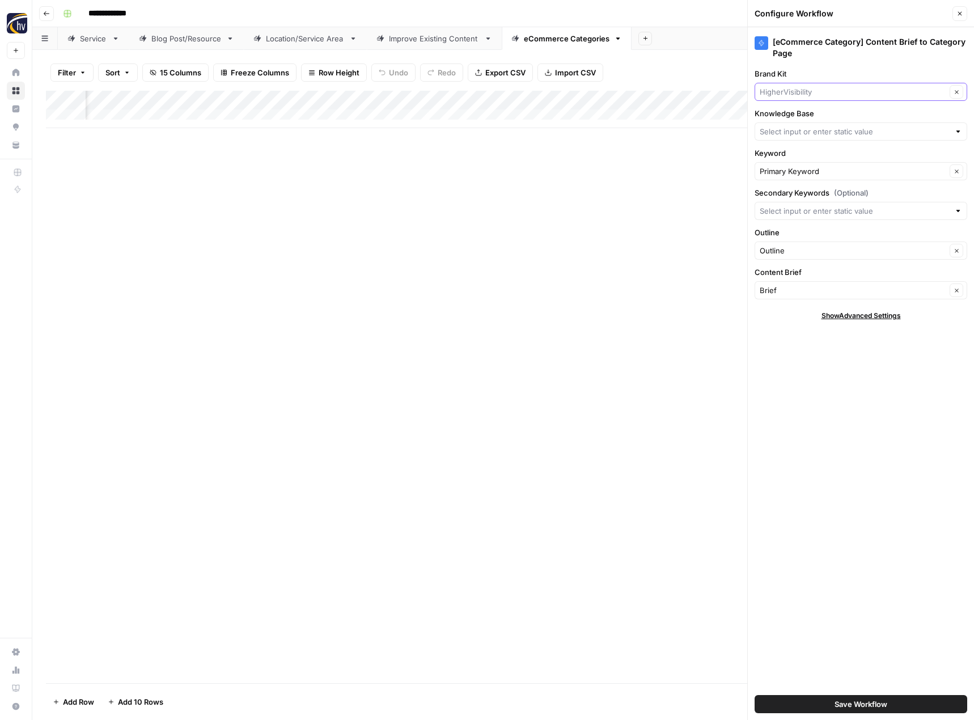
click at [795, 95] on input "Brand Kit" at bounding box center [853, 91] width 186 height 11
click at [786, 132] on span "Coastal Fence" at bounding box center [858, 134] width 189 height 11
type input "Coastal Fence"
click at [804, 136] on input "Knowledge Base" at bounding box center [855, 131] width 190 height 11
click at [801, 156] on span "HigherVisibility Sitemap" at bounding box center [858, 157] width 189 height 11
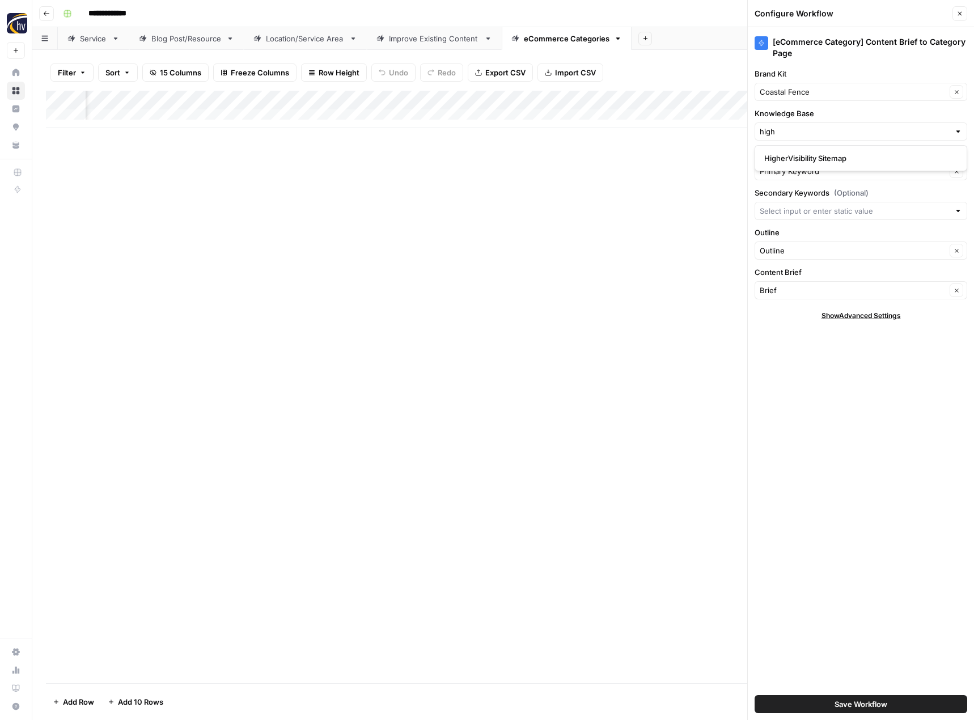
type input "HigherVisibility Sitemap"
click at [825, 701] on button "Save Workflow" at bounding box center [860, 704] width 213 height 18
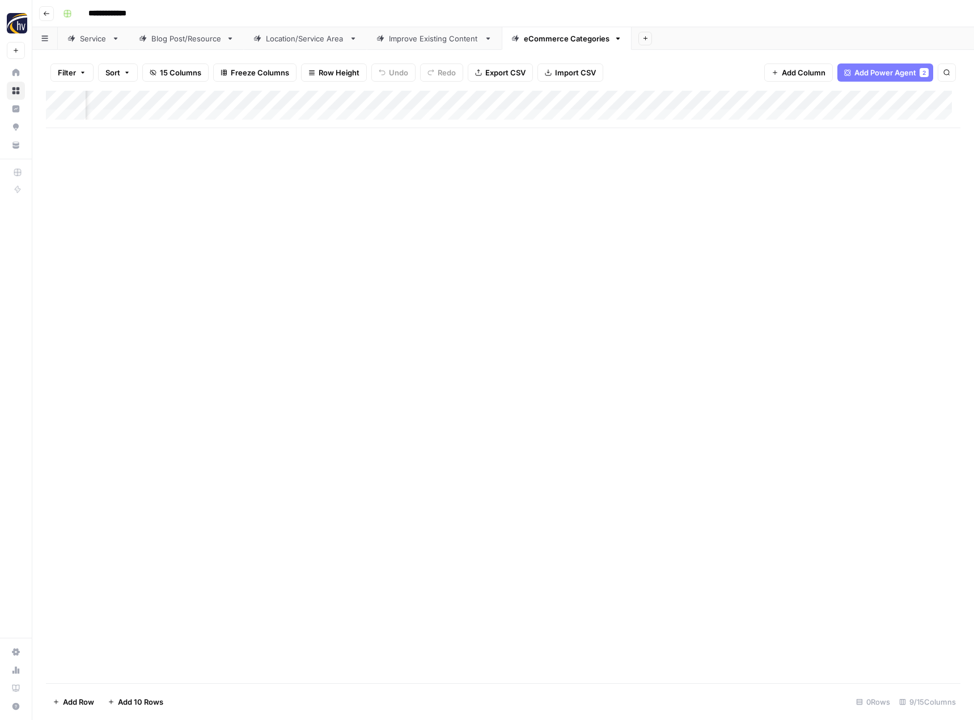
click at [52, 13] on button "Go back" at bounding box center [46, 13] width 15 height 15
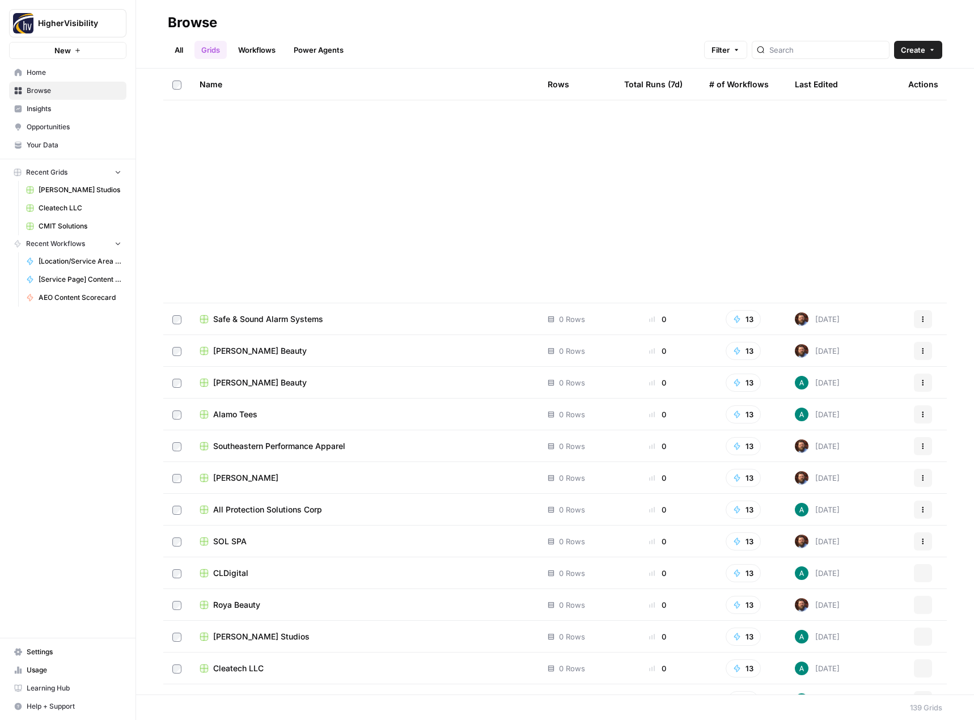
scroll to position [3818, 0]
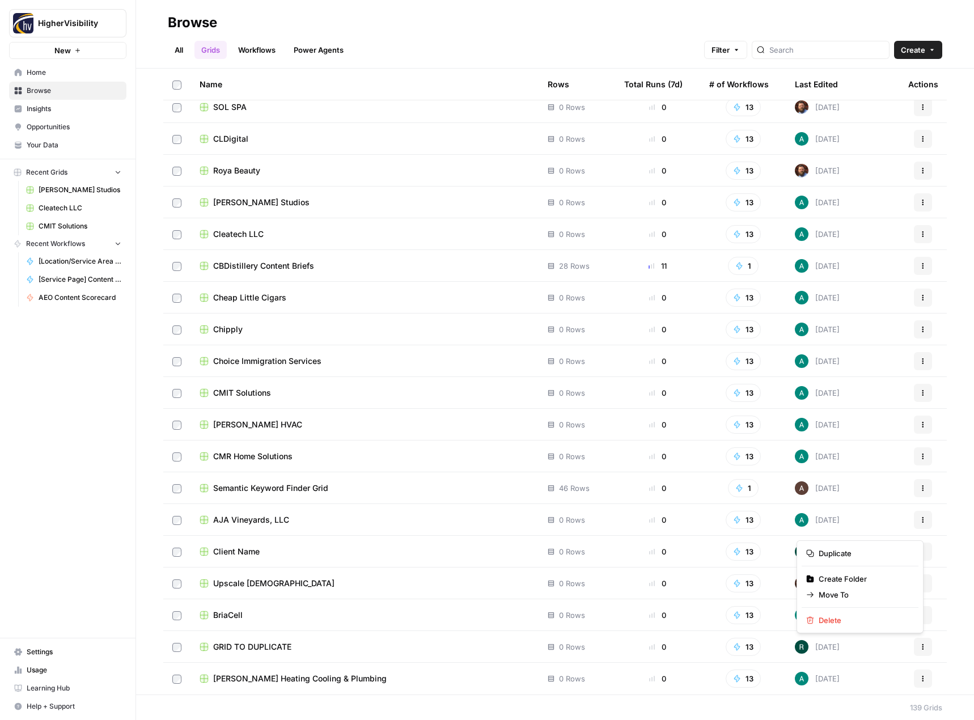
click at [914, 650] on button "Actions" at bounding box center [923, 647] width 18 height 18
click at [843, 550] on span "Duplicate" at bounding box center [864, 553] width 91 height 11
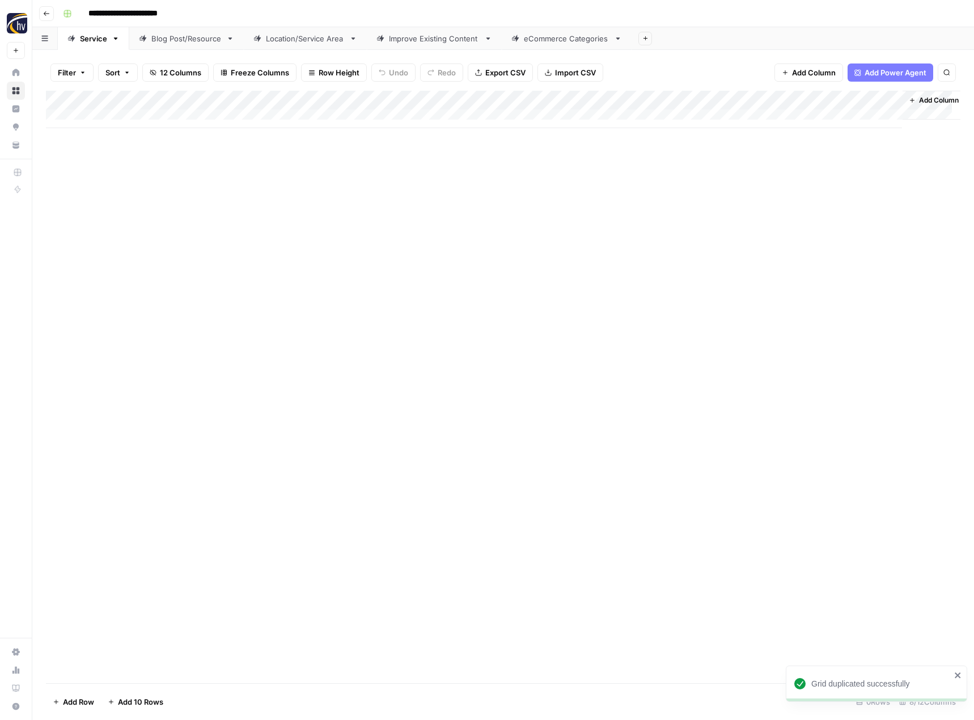
click at [134, 23] on header "**********" at bounding box center [503, 13] width 942 height 27
click at [138, 19] on input "**********" at bounding box center [141, 14] width 117 height 18
click at [138, 18] on input "**********" at bounding box center [141, 14] width 117 height 18
paste input
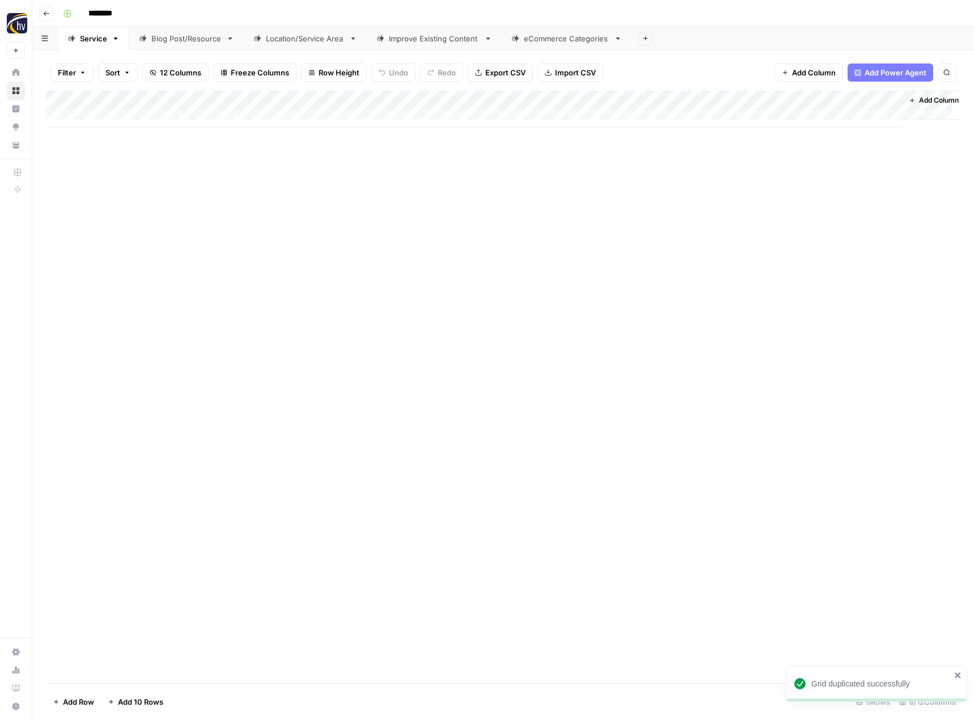
type input "********"
click at [219, 275] on div "Add Column" at bounding box center [503, 387] width 914 height 592
click at [265, 101] on div "Add Column" at bounding box center [503, 109] width 914 height 37
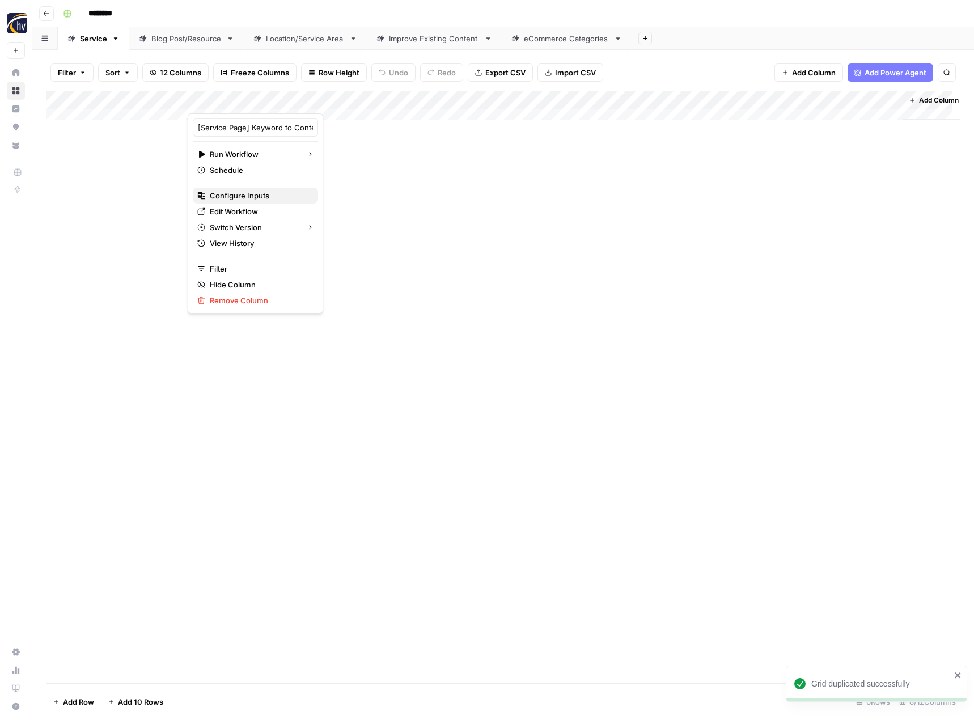
click at [266, 200] on span "Configure Inputs" at bounding box center [259, 195] width 99 height 11
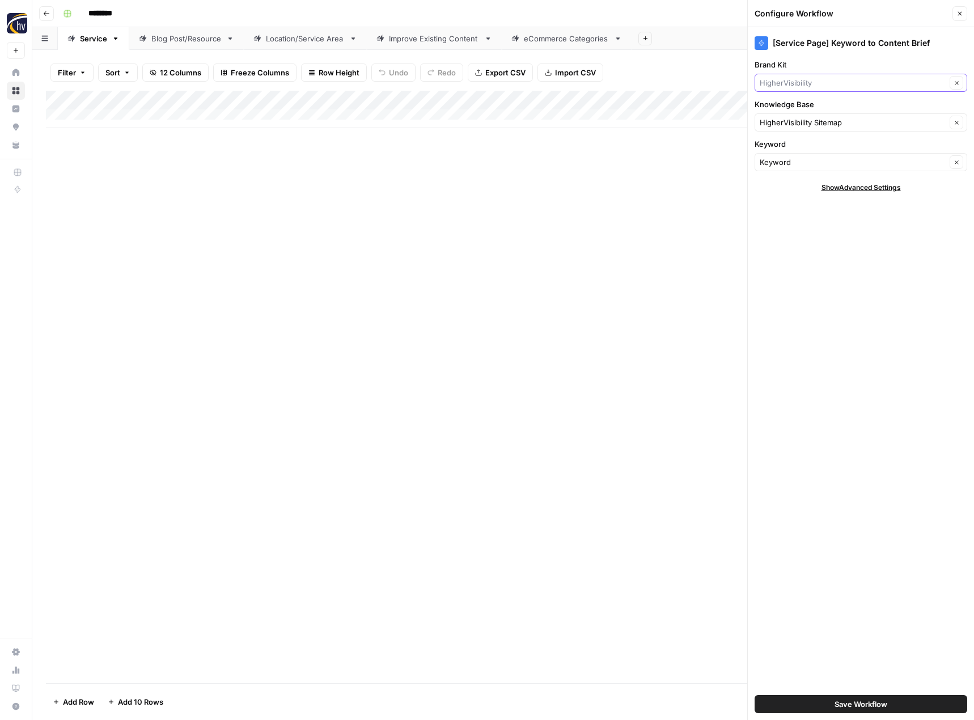
click at [808, 85] on input "Brand Kit" at bounding box center [853, 82] width 186 height 11
click at [797, 104] on span "Collibra" at bounding box center [858, 109] width 189 height 11
type input "Collibra"
click at [792, 124] on input "Knowledge Base" at bounding box center [853, 122] width 186 height 11
click at [789, 146] on span "Collibra Sitemap" at bounding box center [858, 148] width 189 height 11
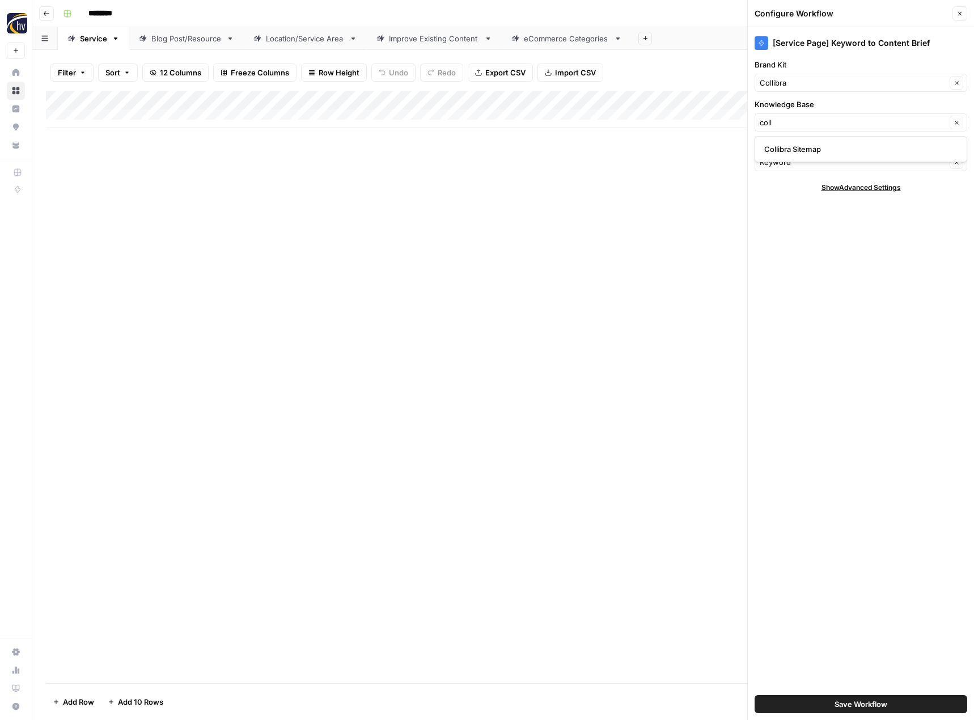
type input "Collibra Sitemap"
click at [867, 702] on span "Save Workflow" at bounding box center [860, 703] width 53 height 11
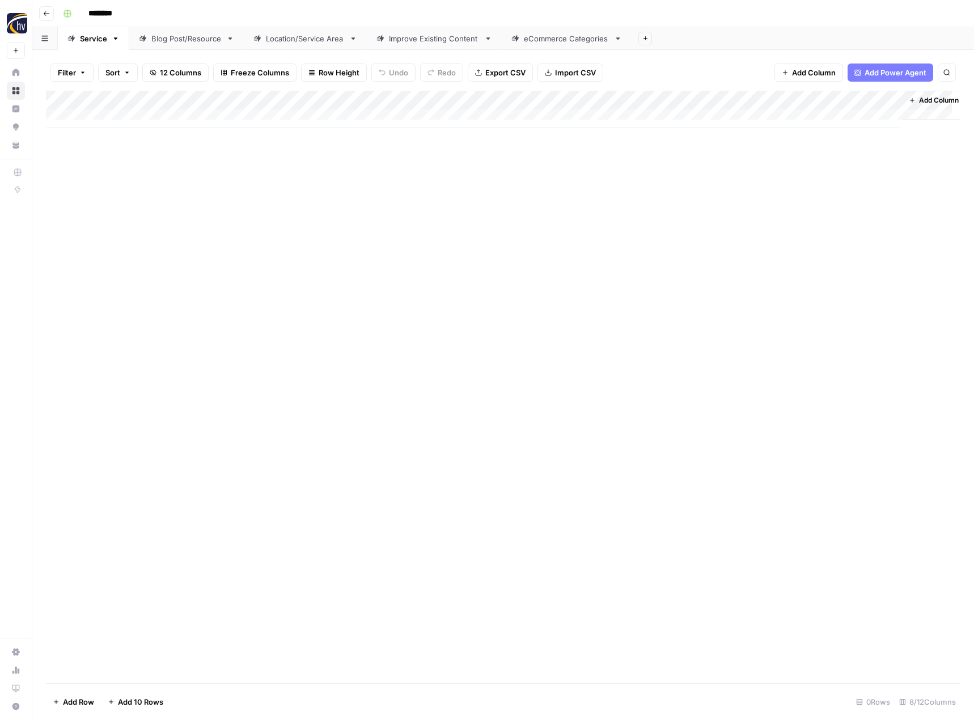
click at [774, 100] on div "Add Column" at bounding box center [503, 109] width 914 height 37
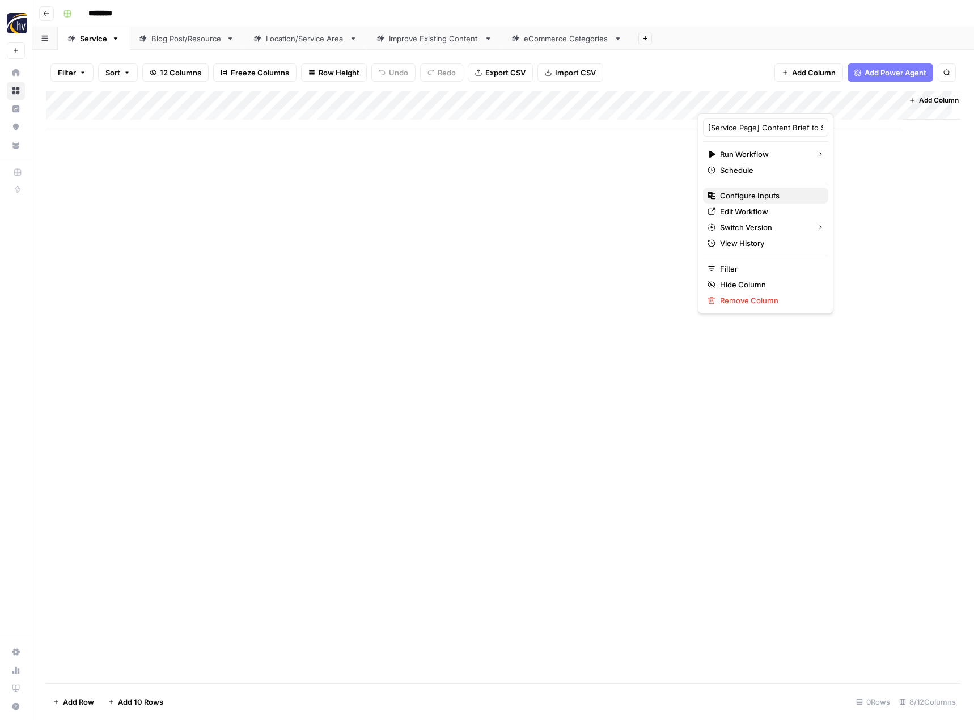
click at [734, 193] on span "Configure Inputs" at bounding box center [769, 195] width 99 height 11
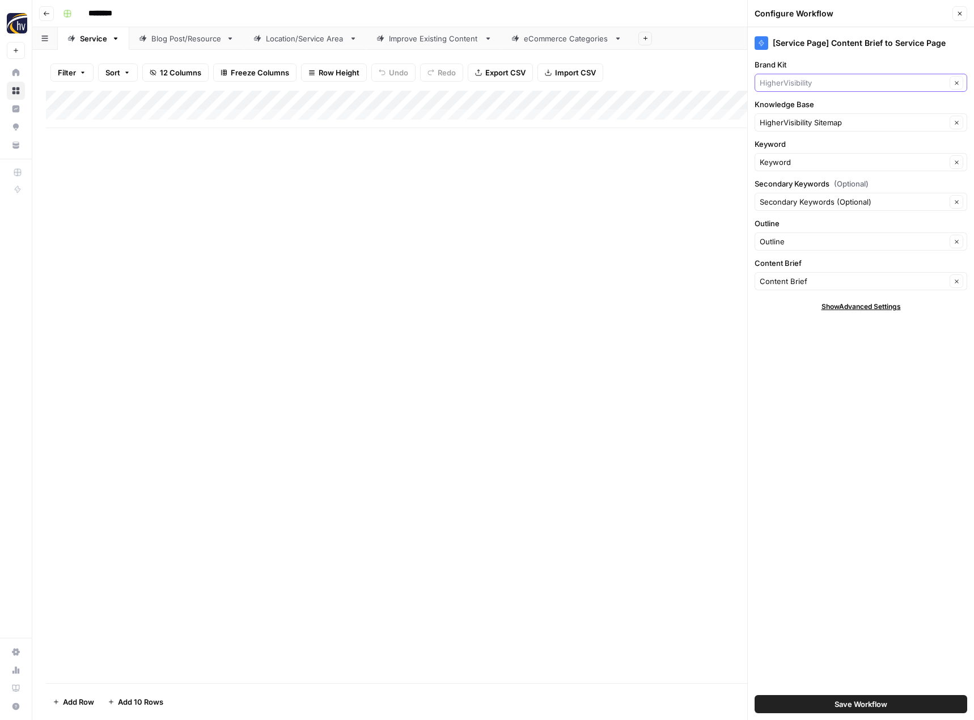
click at [826, 86] on input "Brand Kit" at bounding box center [853, 82] width 186 height 11
click at [815, 113] on span "Collibra" at bounding box center [858, 109] width 189 height 11
type input "Collibra"
click at [811, 118] on input "Knowledge Base" at bounding box center [853, 122] width 186 height 11
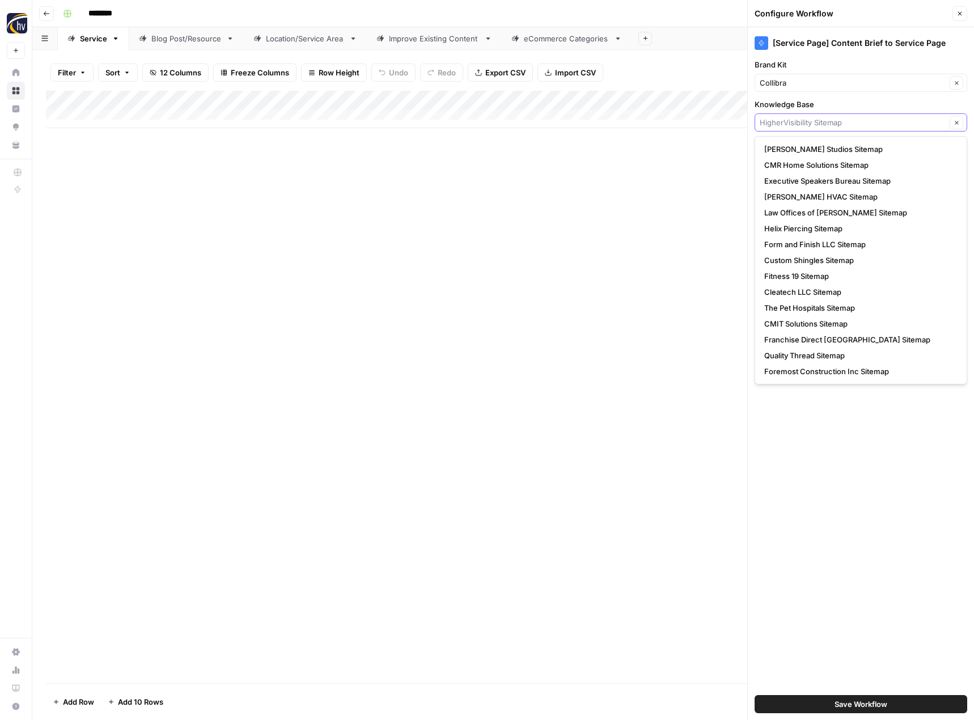
type input "v"
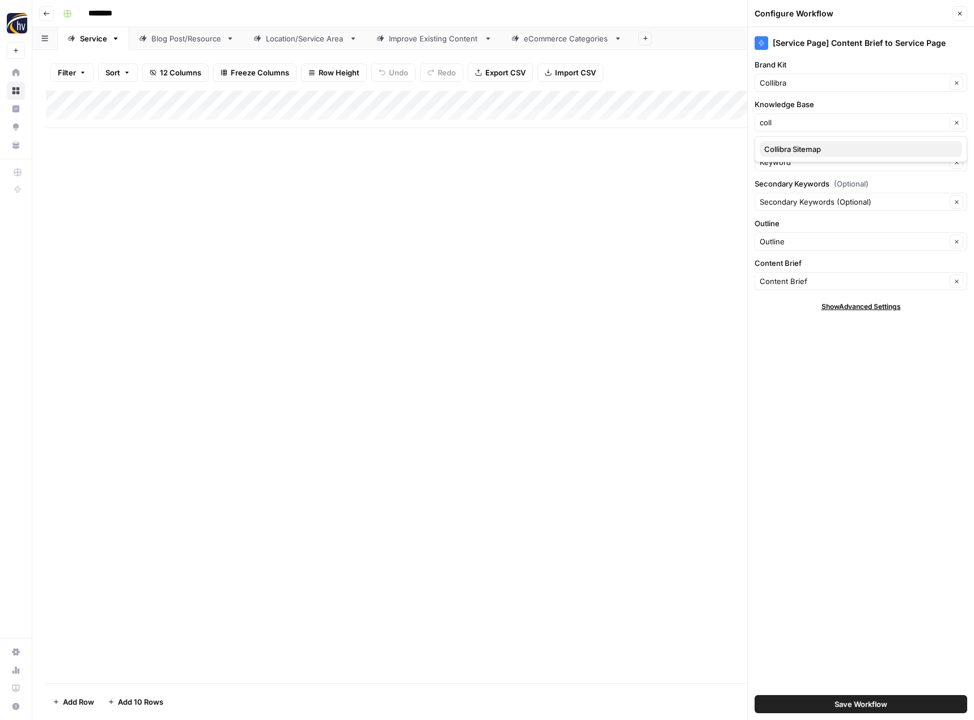
click at [805, 154] on span "Collibra Sitemap" at bounding box center [858, 148] width 189 height 11
type input "Collibra Sitemap"
click at [865, 699] on span "Save Workflow" at bounding box center [860, 703] width 53 height 11
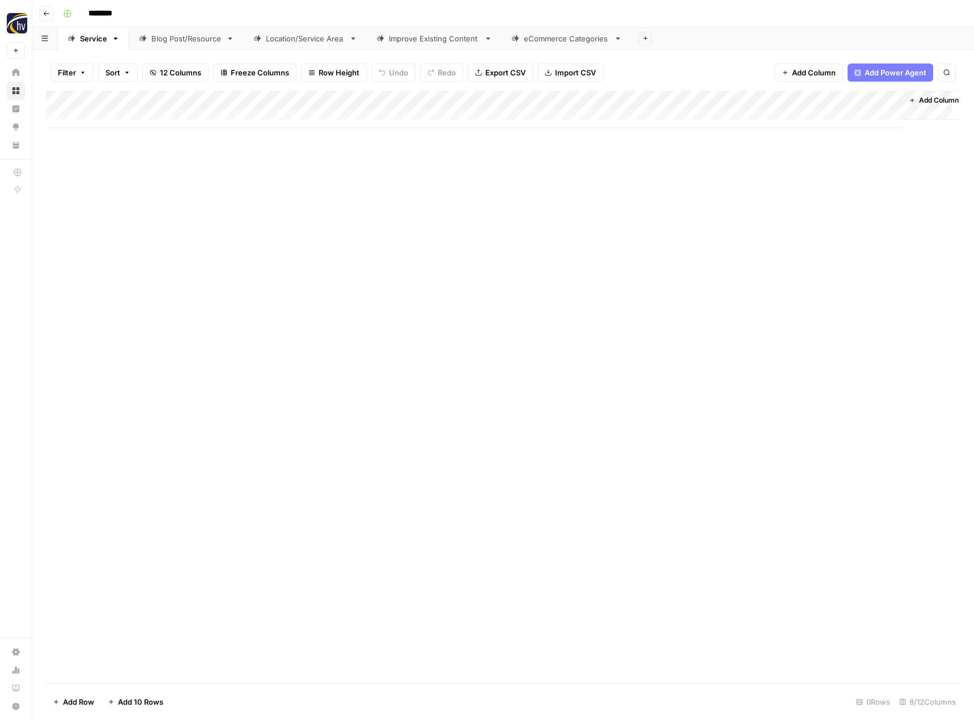
click at [194, 39] on div "Blog Post/Resource" at bounding box center [186, 38] width 70 height 11
click at [269, 100] on div "Add Column" at bounding box center [503, 109] width 914 height 37
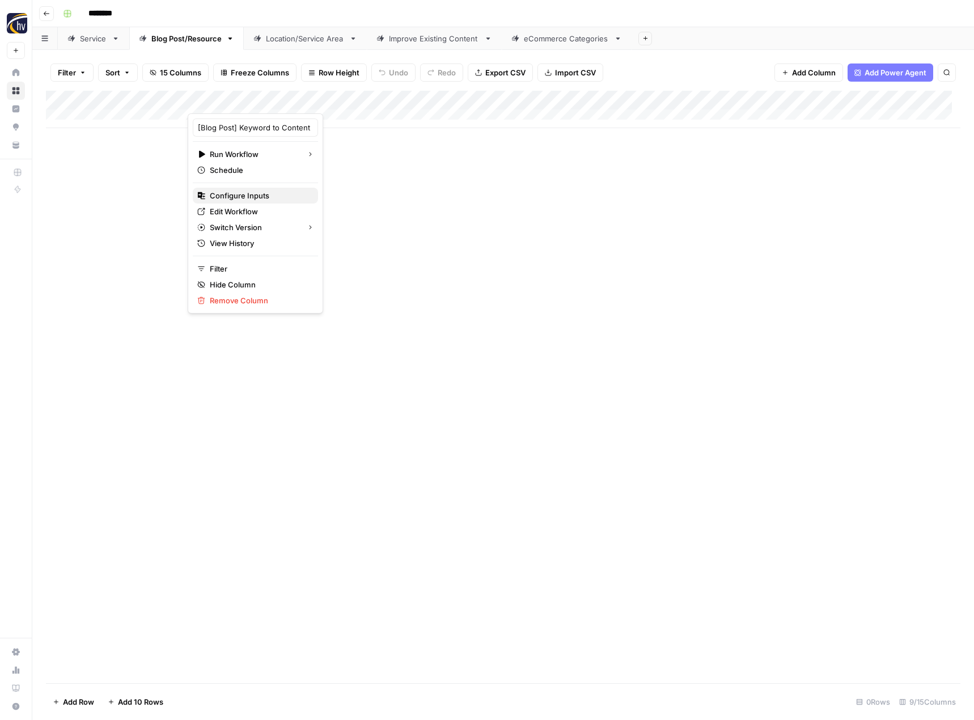
click at [240, 189] on button "Configure Inputs" at bounding box center [255, 196] width 125 height 16
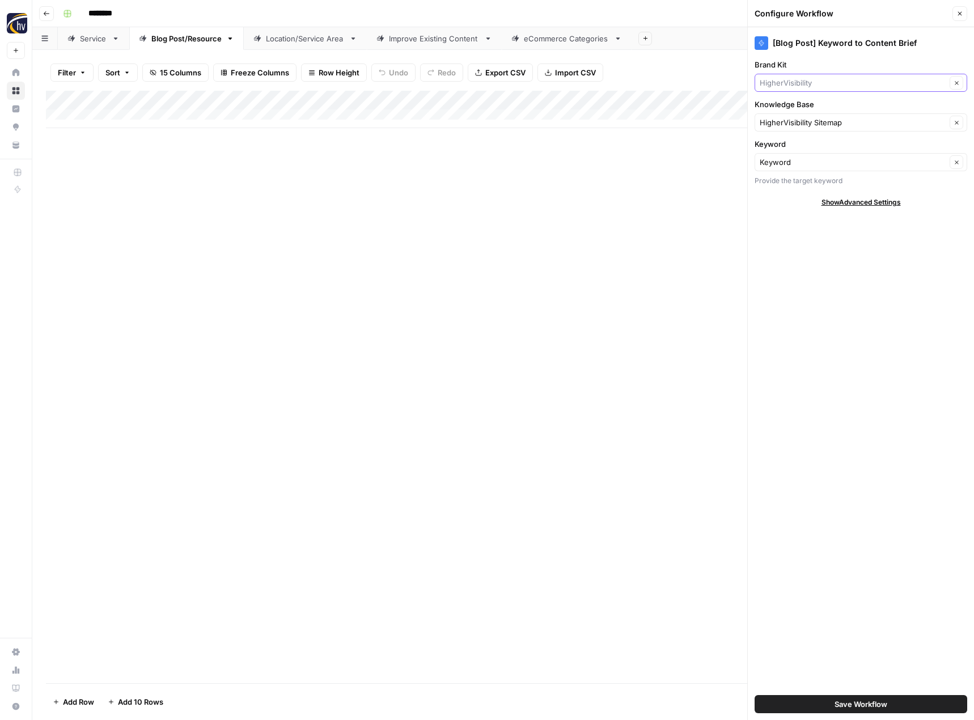
click at [809, 84] on input "Brand Kit" at bounding box center [853, 82] width 186 height 11
click at [796, 106] on span "Collibra" at bounding box center [858, 109] width 189 height 11
type input "Collibra"
click at [792, 120] on input "Knowledge Base" at bounding box center [853, 122] width 186 height 11
click at [791, 142] on button "Collibra Sitemap" at bounding box center [861, 149] width 202 height 16
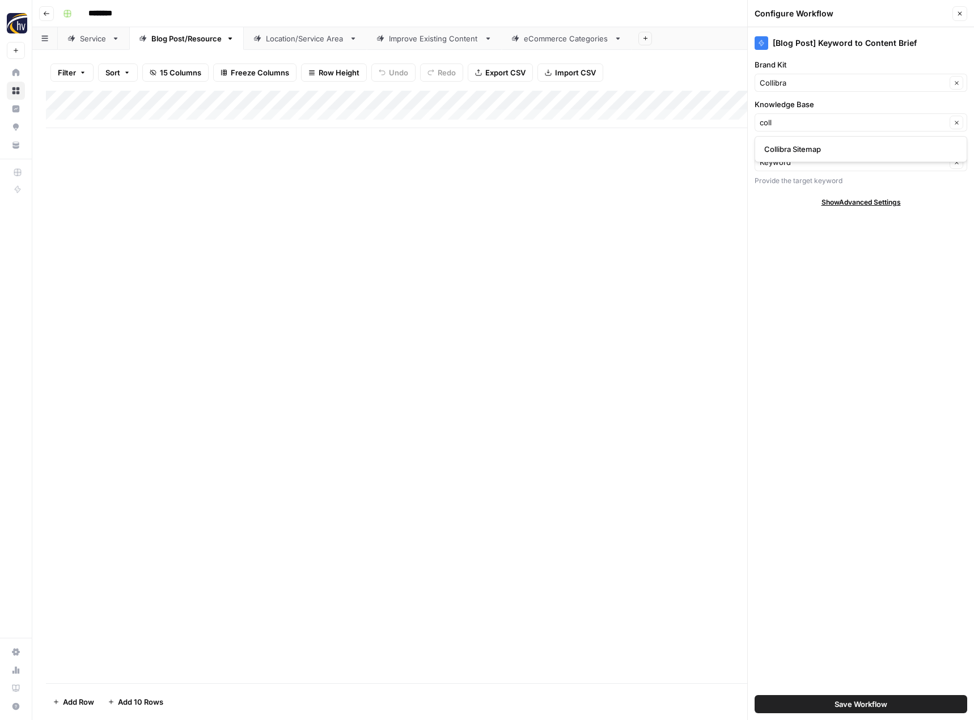
type input "Collibra Sitemap"
click at [835, 706] on span "Save Workflow" at bounding box center [860, 703] width 53 height 11
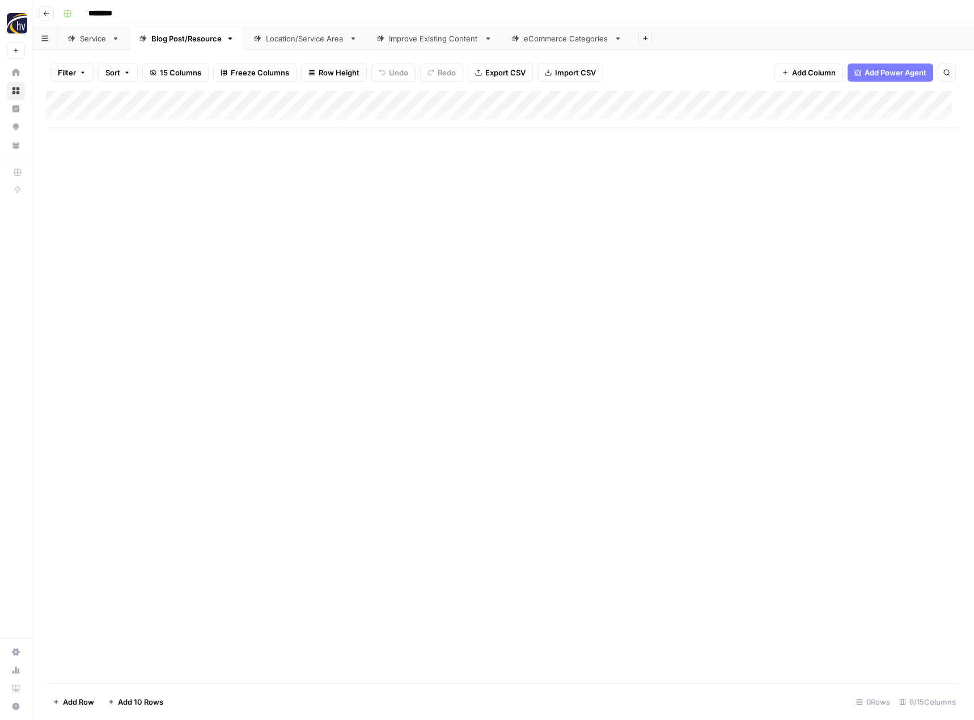
click at [880, 101] on div "Add Column" at bounding box center [503, 109] width 914 height 37
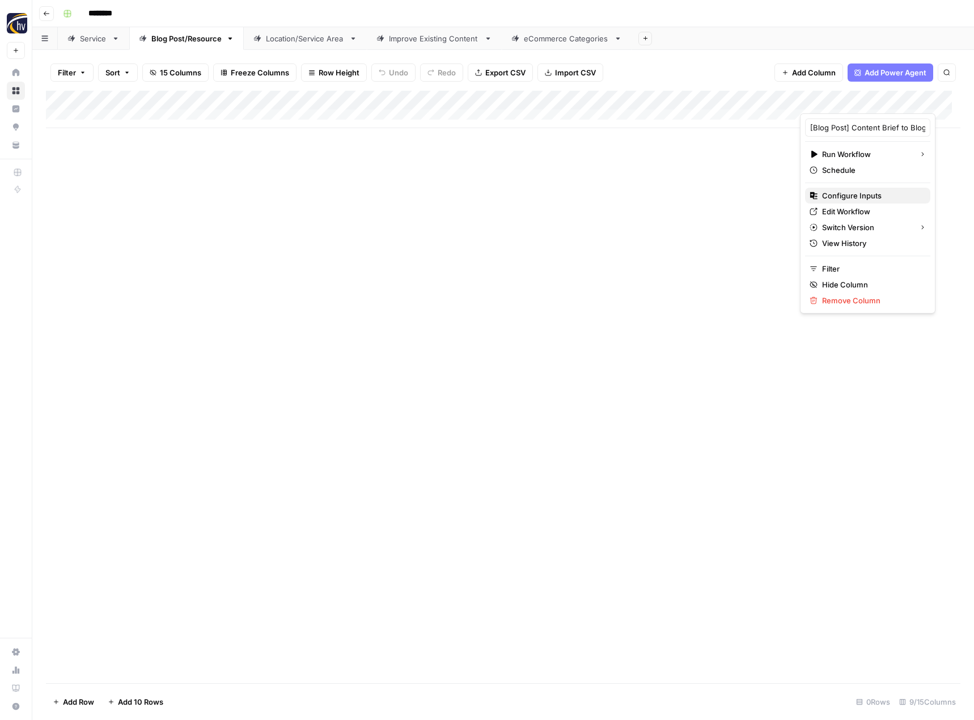
click at [815, 192] on icon "button" at bounding box center [813, 196] width 8 height 8
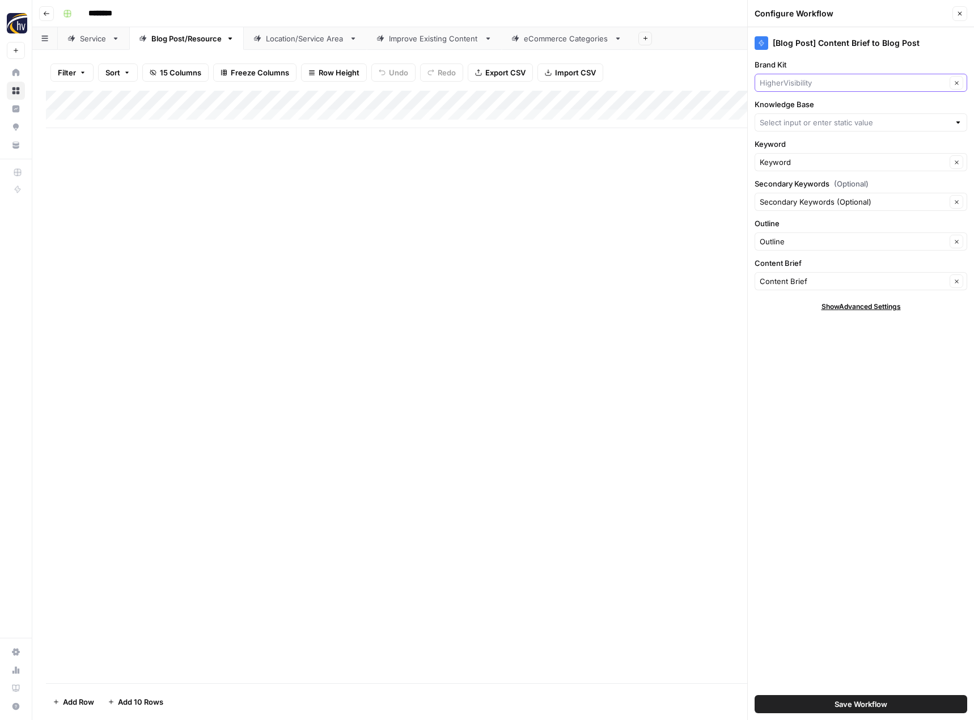
click at [788, 81] on input "Brand Kit" at bounding box center [853, 82] width 186 height 11
click at [786, 97] on div "Collibra" at bounding box center [860, 109] width 213 height 26
click at [782, 109] on span "Collibra" at bounding box center [858, 109] width 189 height 11
type input "Collibra"
click at [781, 127] on input "Knowledge Base" at bounding box center [855, 122] width 190 height 11
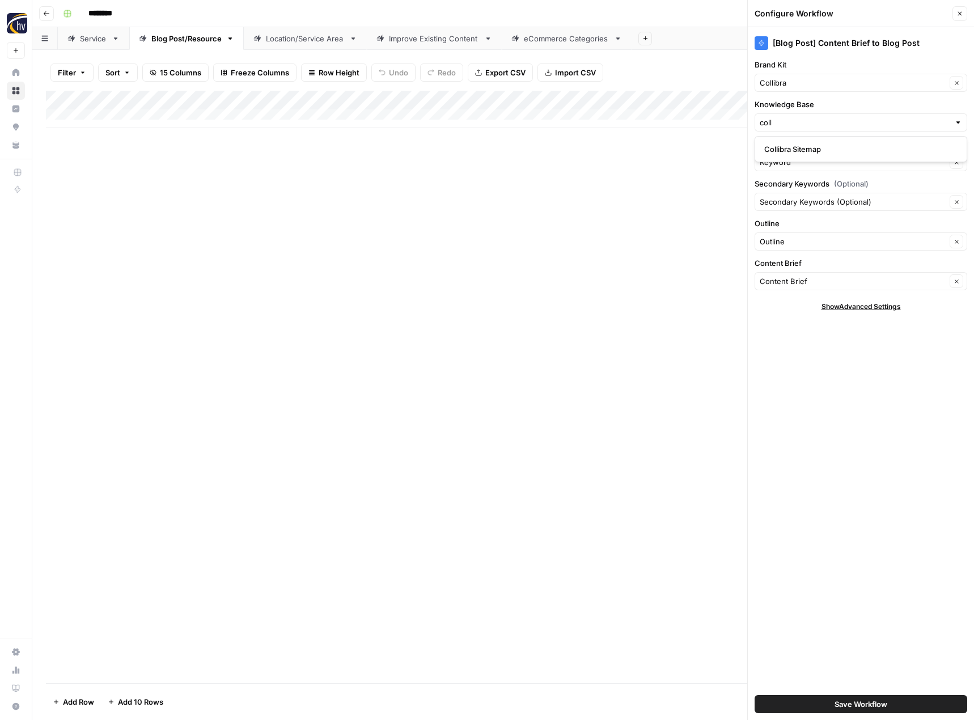
click at [786, 155] on button "Collibra Sitemap" at bounding box center [861, 149] width 202 height 16
type input "Collibra Sitemap"
click at [877, 699] on span "Save Workflow" at bounding box center [860, 703] width 53 height 11
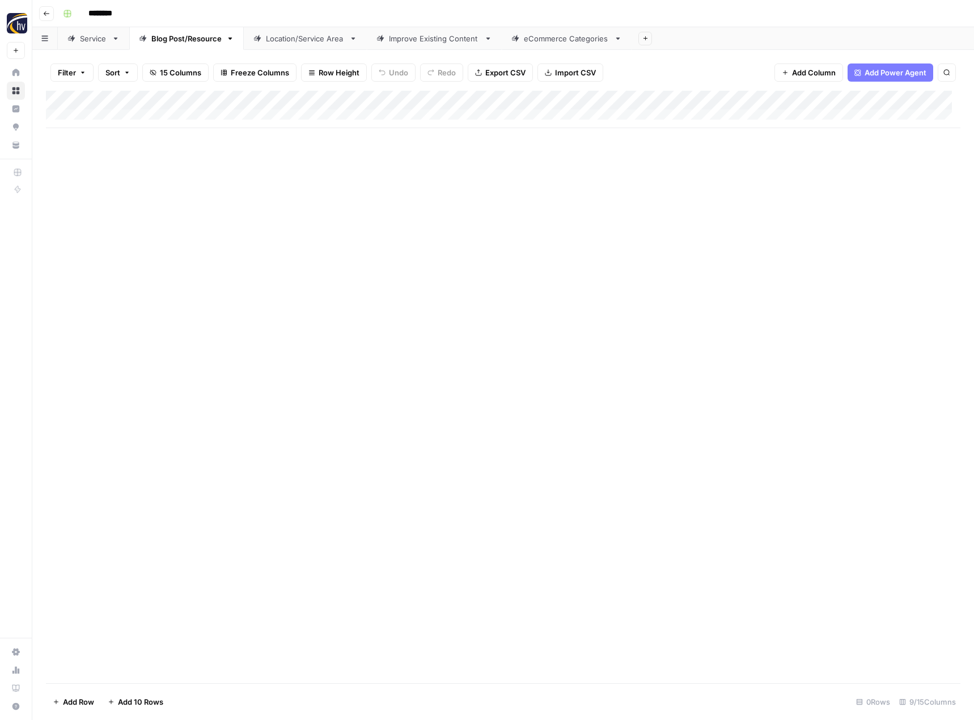
click at [310, 42] on div "Location/Service Area" at bounding box center [305, 38] width 79 height 11
click at [470, 97] on div "Add Column" at bounding box center [503, 109] width 914 height 37
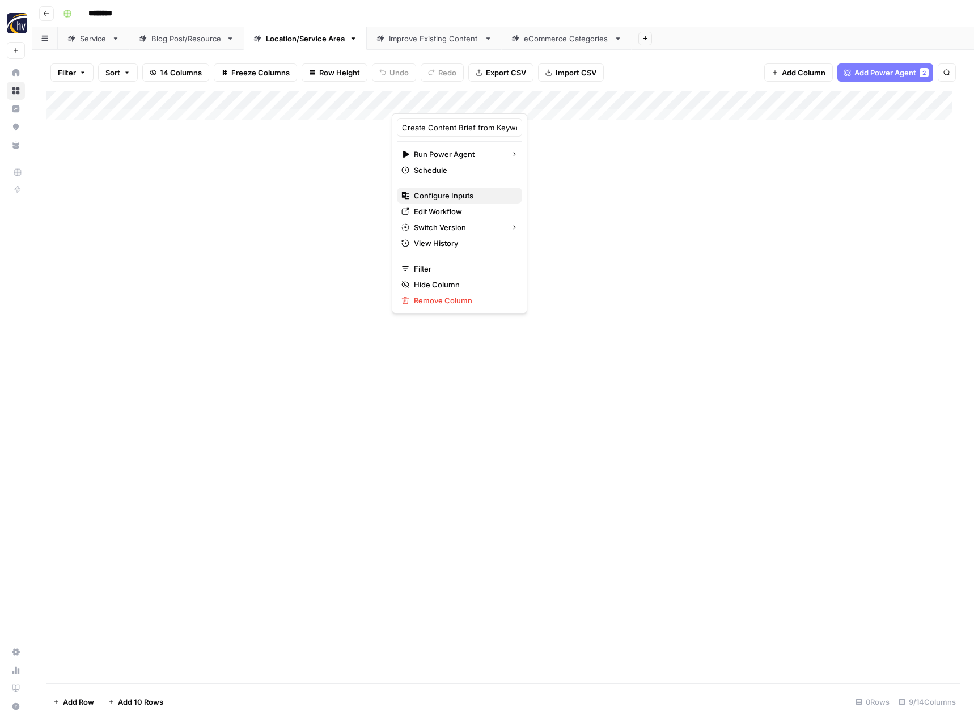
click at [438, 198] on span "Configure Inputs" at bounding box center [463, 195] width 99 height 11
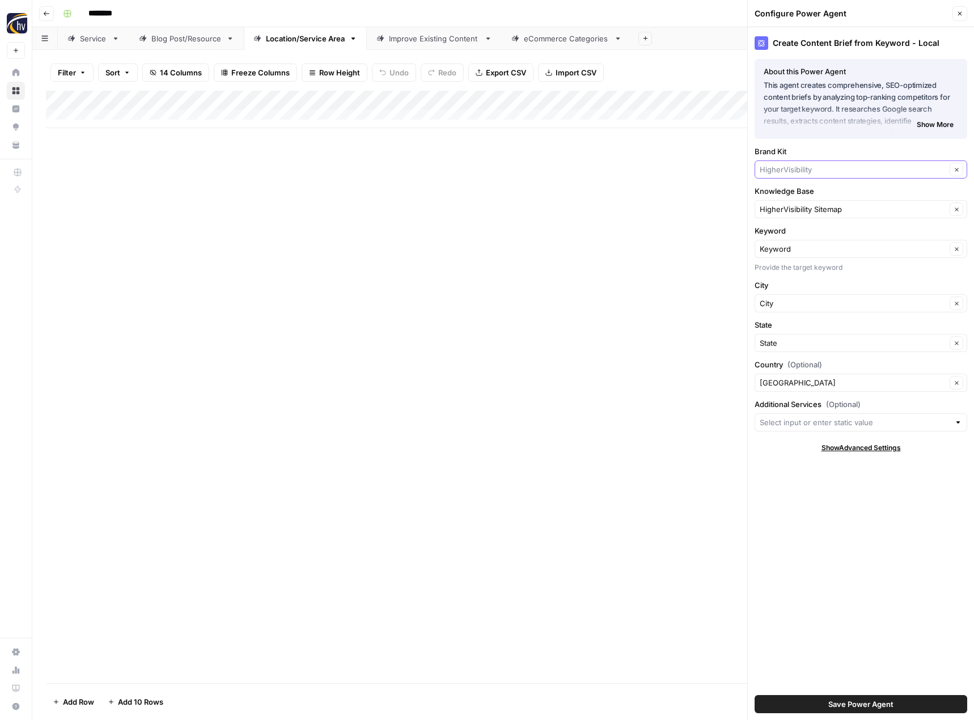
click at [784, 164] on input "Brand Kit" at bounding box center [853, 169] width 186 height 11
click at [785, 196] on span "Collibra" at bounding box center [858, 195] width 189 height 11
type input "Collibra"
click at [782, 217] on div "HigherVisibility Sitemap Clear" at bounding box center [860, 209] width 213 height 18
click at [782, 232] on span "Collibra Sitemap" at bounding box center [858, 235] width 189 height 11
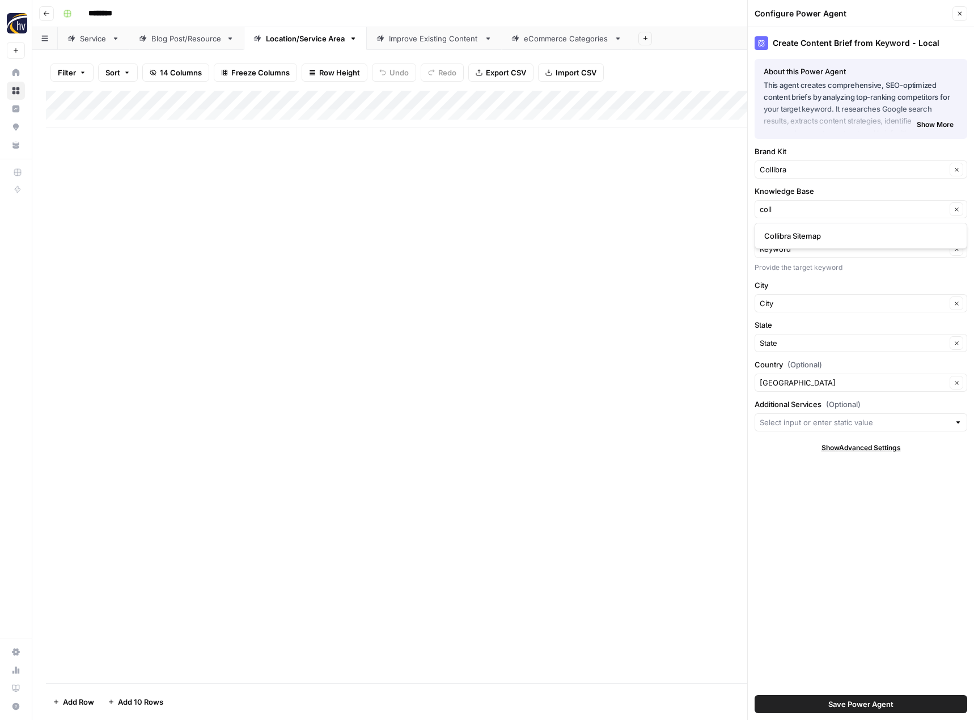
type input "Collibra Sitemap"
click at [892, 706] on span "Save Power Agent" at bounding box center [860, 703] width 65 height 11
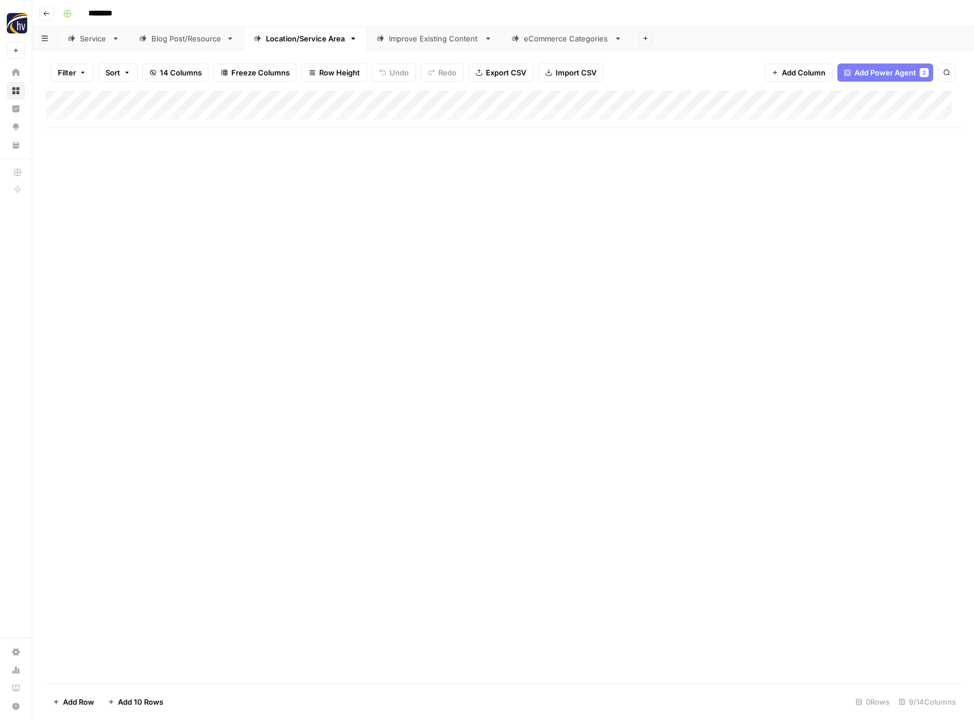
click at [878, 101] on div "Add Column" at bounding box center [503, 109] width 914 height 37
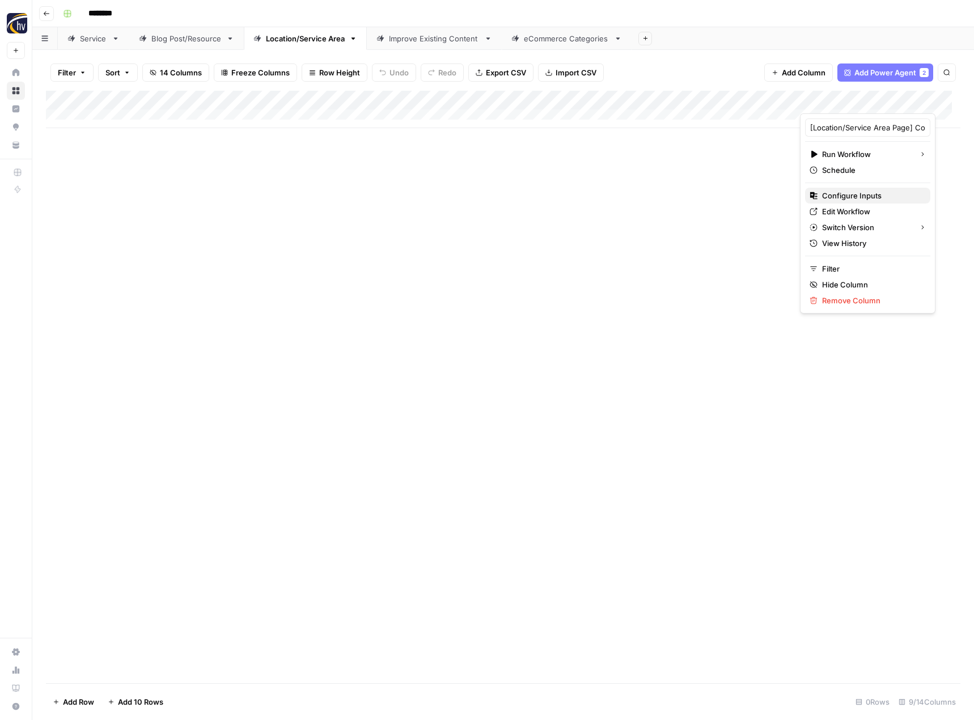
click at [828, 191] on span "Configure Inputs" at bounding box center [871, 195] width 99 height 11
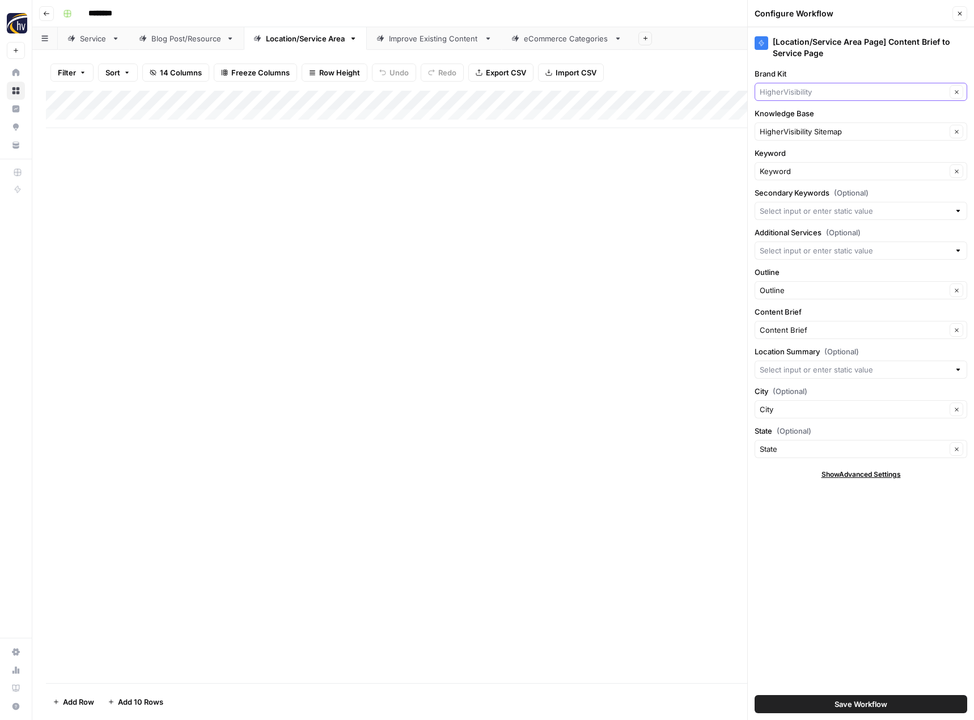
click at [809, 91] on input "Brand Kit" at bounding box center [853, 91] width 186 height 11
click at [804, 114] on span "Collibra" at bounding box center [858, 118] width 189 height 11
type input "Collibra"
click at [795, 138] on div "HigherVisibility Sitemap Clear" at bounding box center [860, 131] width 213 height 18
click at [794, 154] on span "Collibra Sitemap" at bounding box center [858, 157] width 189 height 11
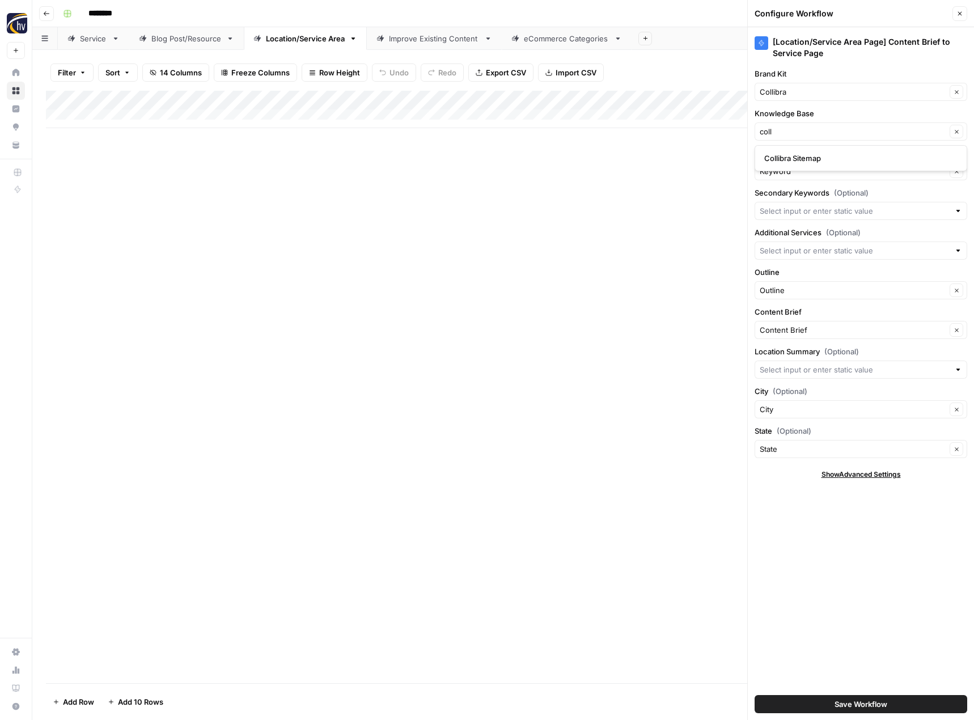
type input "Collibra Sitemap"
click at [825, 699] on button "Save Workflow" at bounding box center [860, 704] width 213 height 18
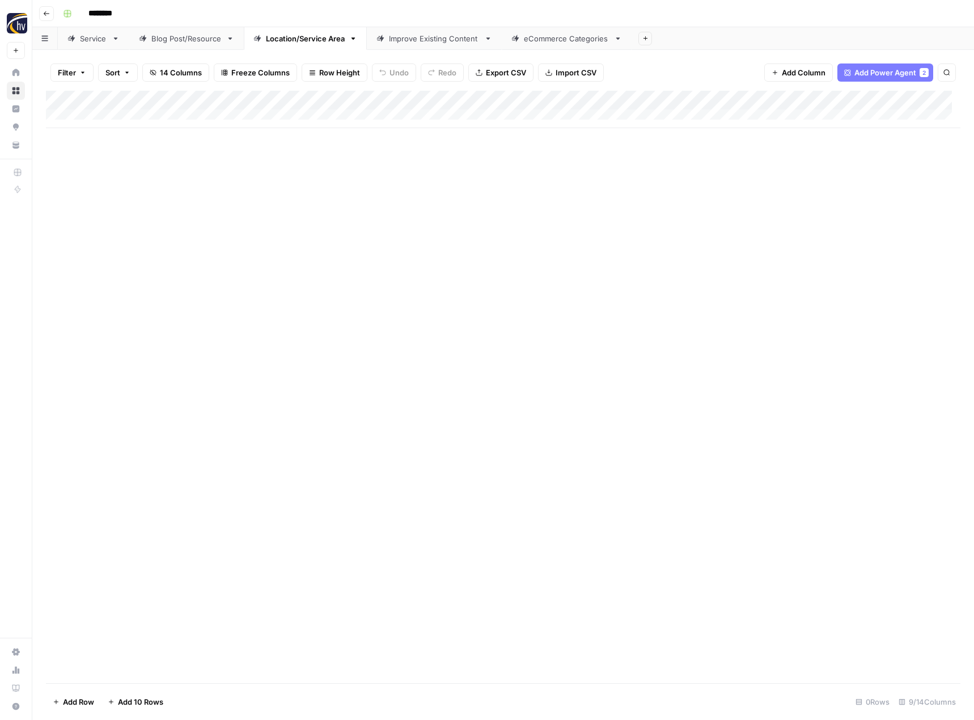
click at [423, 43] on div "Improve Existing Content" at bounding box center [434, 38] width 91 height 11
click at [608, 100] on div "Add Column" at bounding box center [503, 109] width 914 height 37
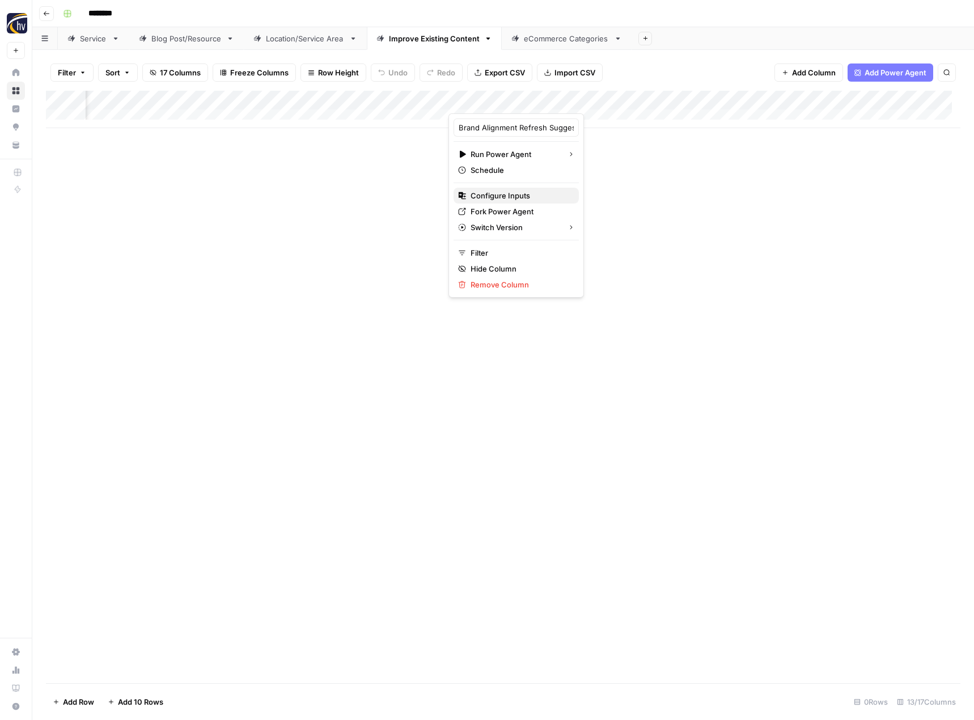
click at [518, 193] on span "Configure Inputs" at bounding box center [519, 195] width 99 height 11
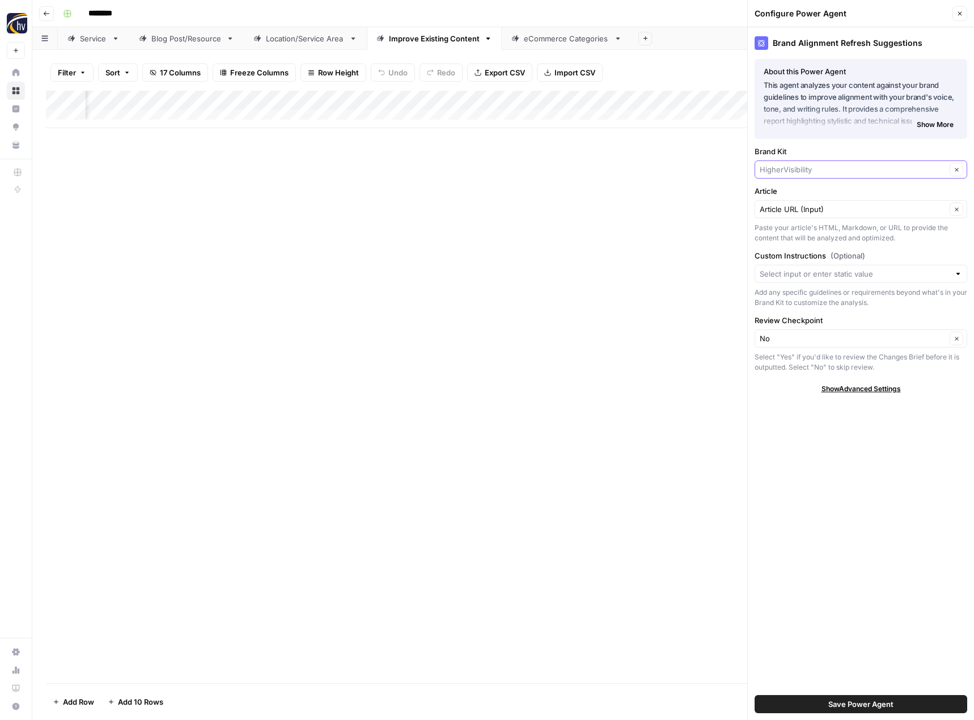
click at [800, 164] on input "Brand Kit" at bounding box center [853, 169] width 186 height 11
click at [795, 188] on div "Collibra" at bounding box center [860, 196] width 213 height 26
click at [793, 193] on span "Collibra" at bounding box center [858, 195] width 189 height 11
type input "Collibra"
click at [825, 699] on button "Save Power Agent" at bounding box center [860, 704] width 213 height 18
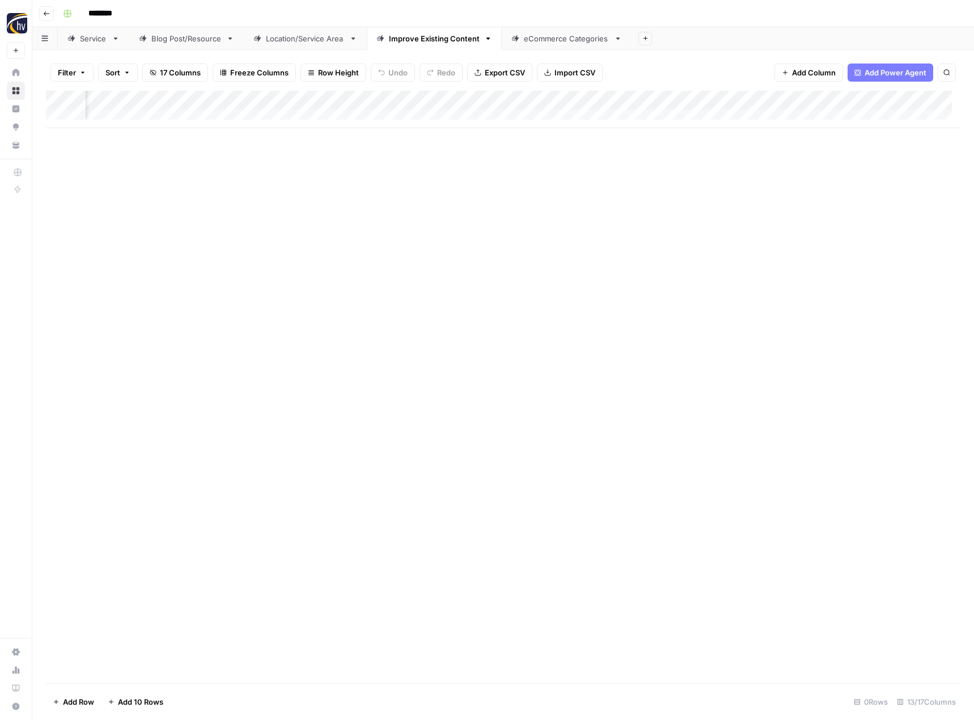
click at [905, 101] on div "Add Column" at bounding box center [503, 109] width 914 height 37
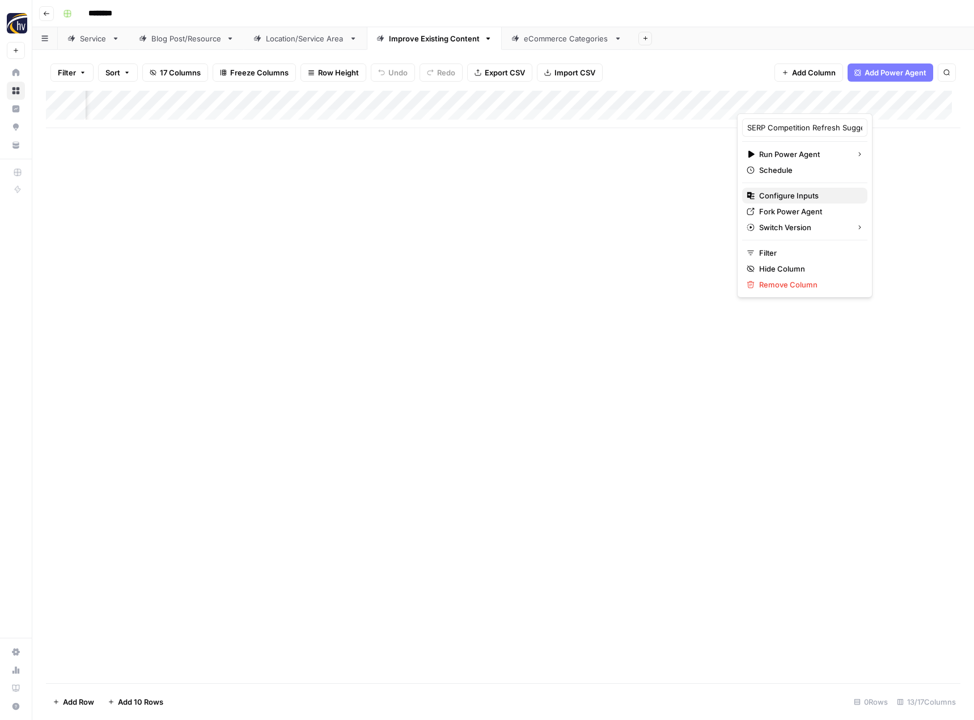
click at [810, 192] on span "Configure Inputs" at bounding box center [808, 195] width 99 height 11
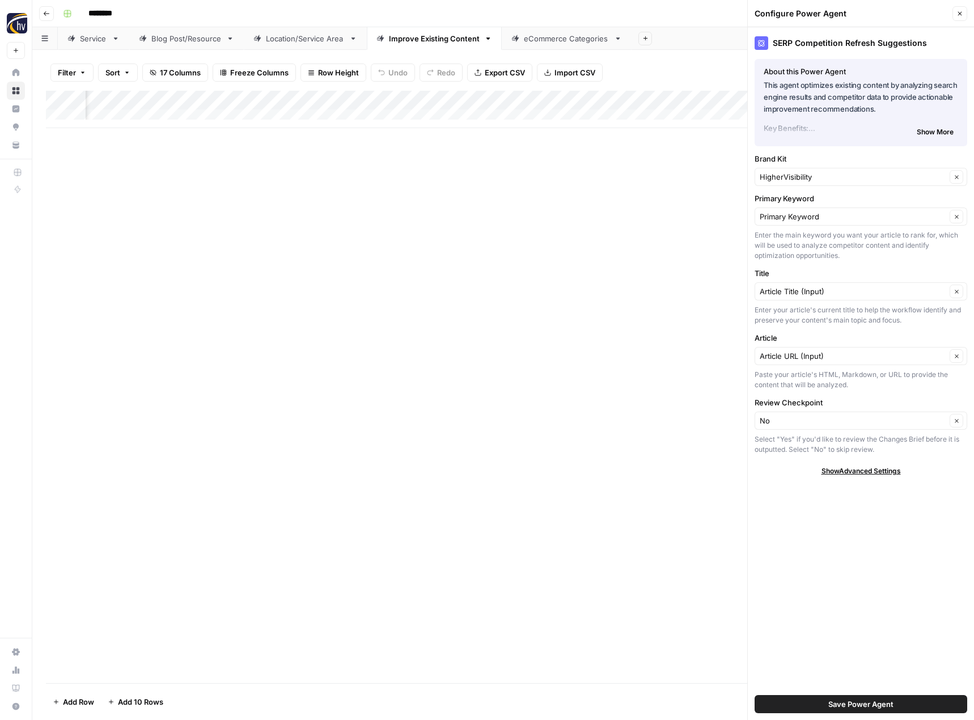
click at [796, 169] on div "HigherVisibility Clear" at bounding box center [860, 177] width 213 height 18
click at [790, 201] on span "Collibra" at bounding box center [858, 203] width 189 height 11
type input "Collibra"
click at [812, 699] on button "Save Power Agent" at bounding box center [860, 704] width 213 height 18
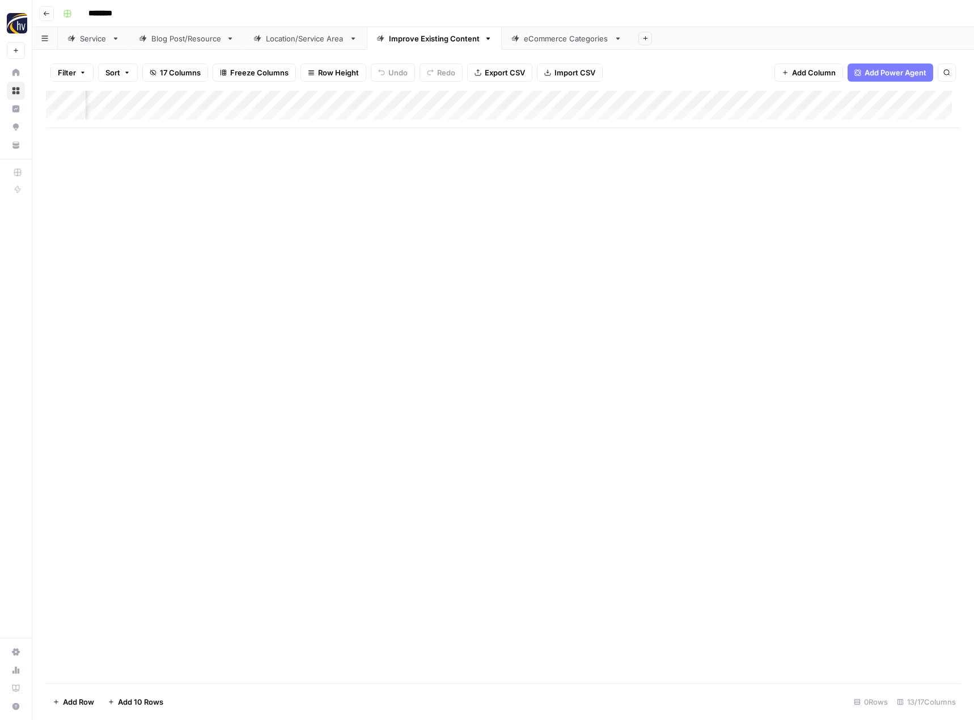
scroll to position [0, 910]
click at [803, 101] on div "Add Column" at bounding box center [503, 109] width 914 height 37
click at [713, 188] on button "Configure Inputs" at bounding box center [717, 196] width 125 height 16
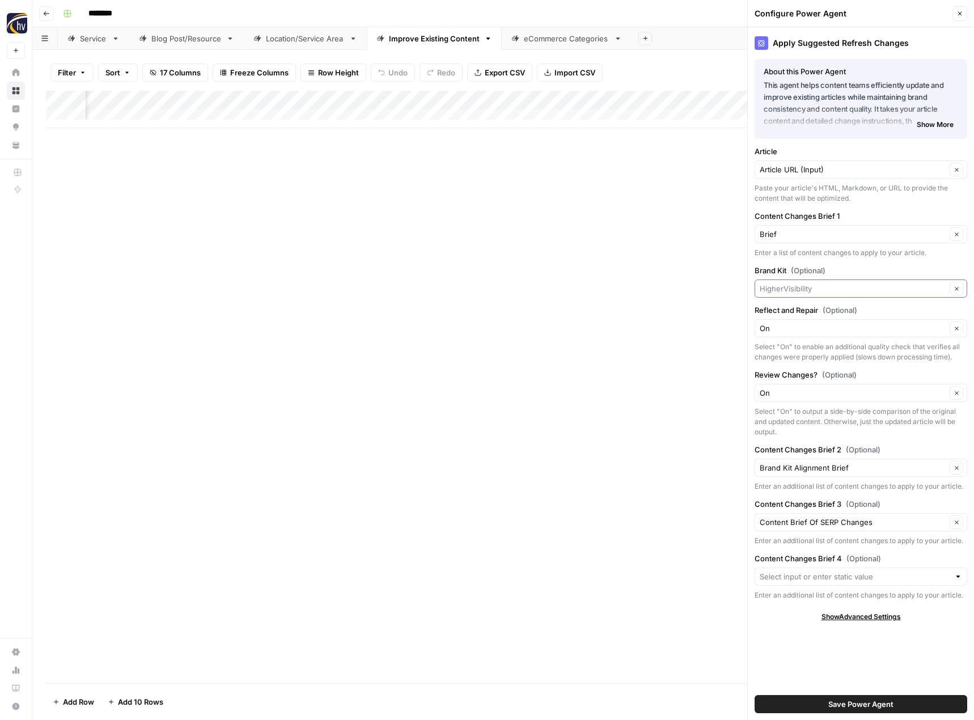
click at [787, 292] on input "Brand Kit (Optional)" at bounding box center [853, 288] width 186 height 11
click at [789, 312] on span "Collibra" at bounding box center [858, 314] width 189 height 11
type input "Collibra"
click at [821, 705] on button "Save Power Agent" at bounding box center [860, 704] width 213 height 18
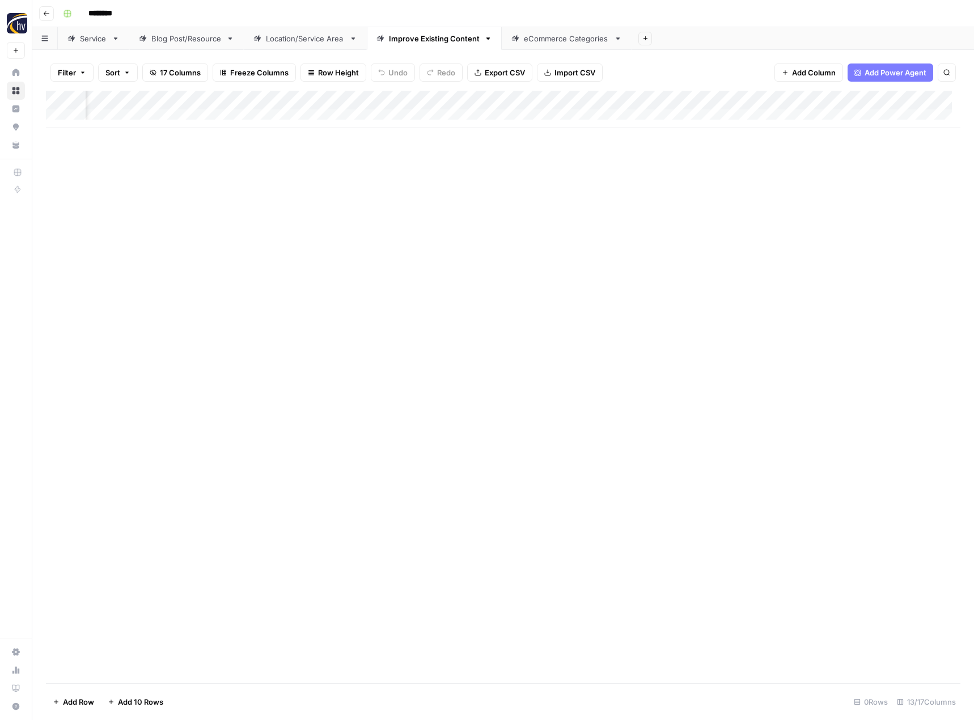
click at [569, 46] on link "eCommerce Categories" at bounding box center [567, 38] width 130 height 23
click at [553, 96] on div "Add Column" at bounding box center [503, 109] width 914 height 37
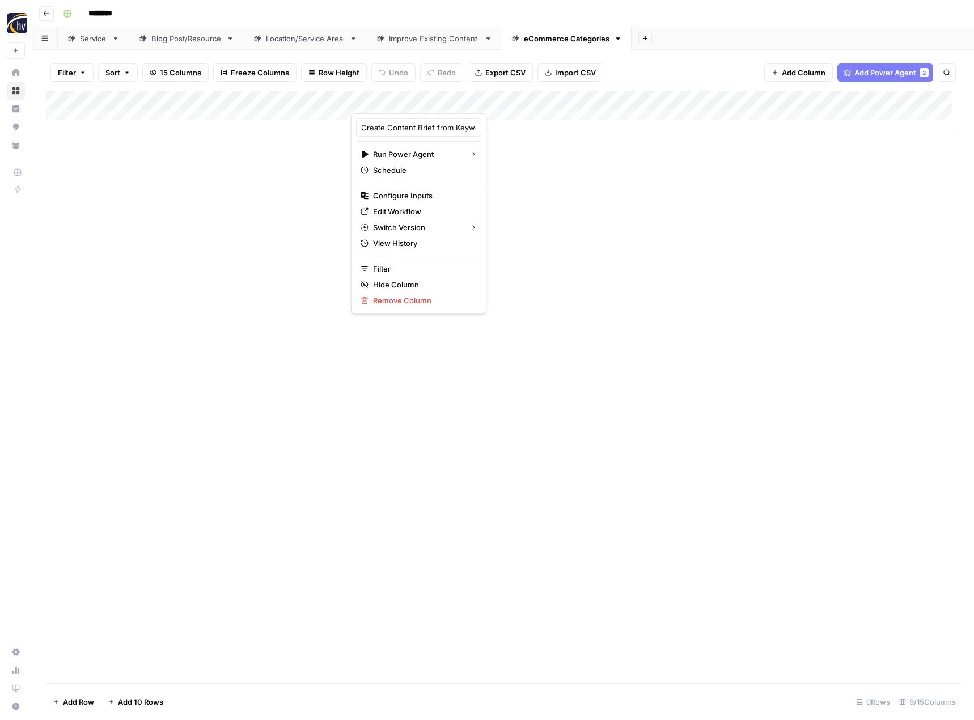
click at [465, 195] on div "Create Content Brief from Keyword - eCommerce Run Power Agent Schedule Configur…" at bounding box center [418, 213] width 135 height 200
click at [459, 198] on button "Configure Inputs" at bounding box center [418, 196] width 125 height 16
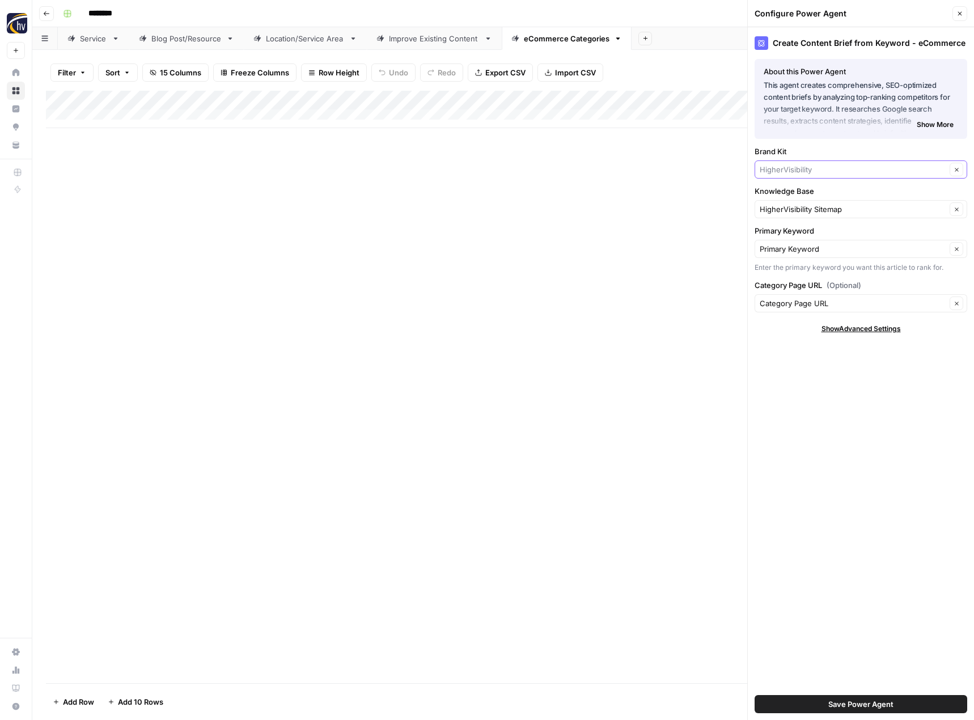
click at [787, 175] on input "Brand Kit" at bounding box center [853, 169] width 186 height 11
click at [786, 191] on span "Collibra" at bounding box center [858, 195] width 189 height 11
type input "Collibra"
click at [790, 206] on input "Knowledge Base" at bounding box center [853, 208] width 186 height 11
click at [789, 235] on span "Collibra Sitemap" at bounding box center [858, 235] width 189 height 11
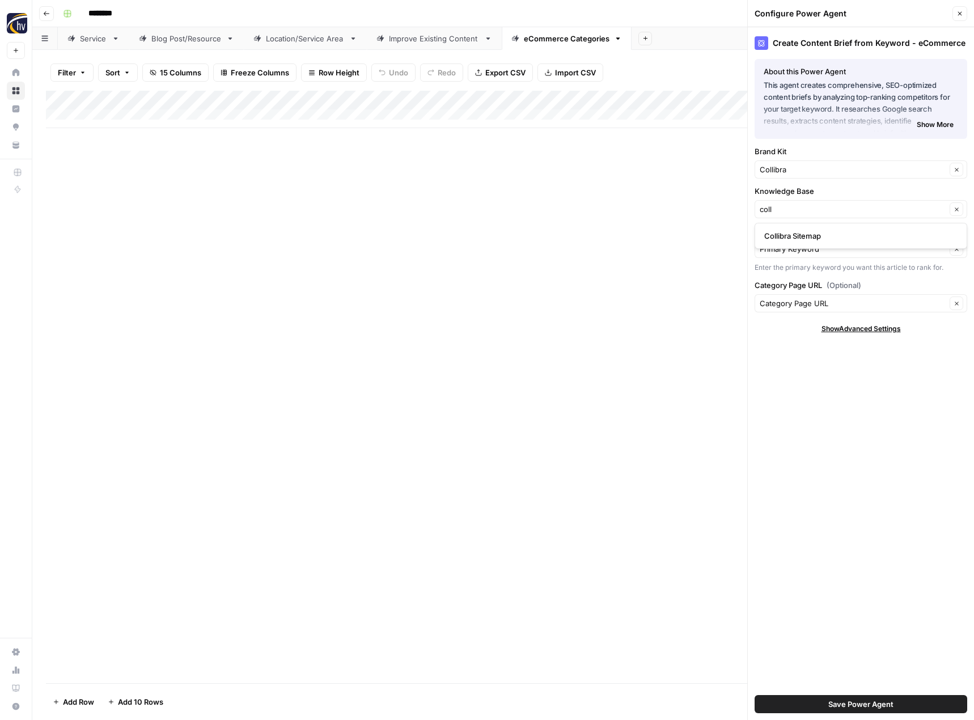
type input "Collibra Sitemap"
click at [841, 705] on span "Save Power Agent" at bounding box center [860, 703] width 65 height 11
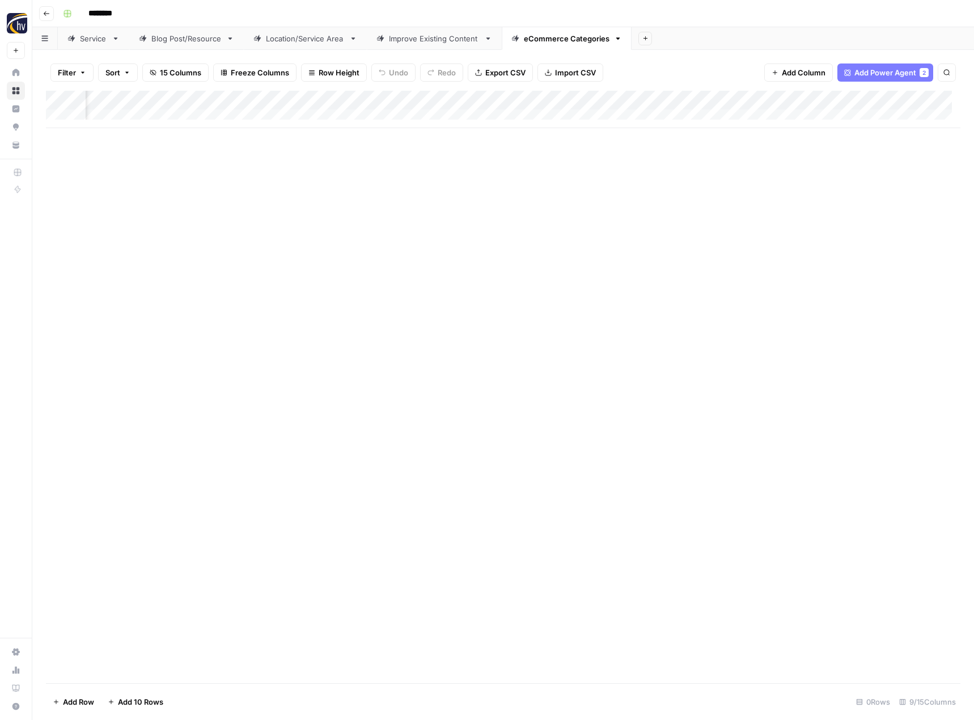
scroll to position [0, 368]
click at [845, 103] on div "Add Column" at bounding box center [503, 109] width 914 height 37
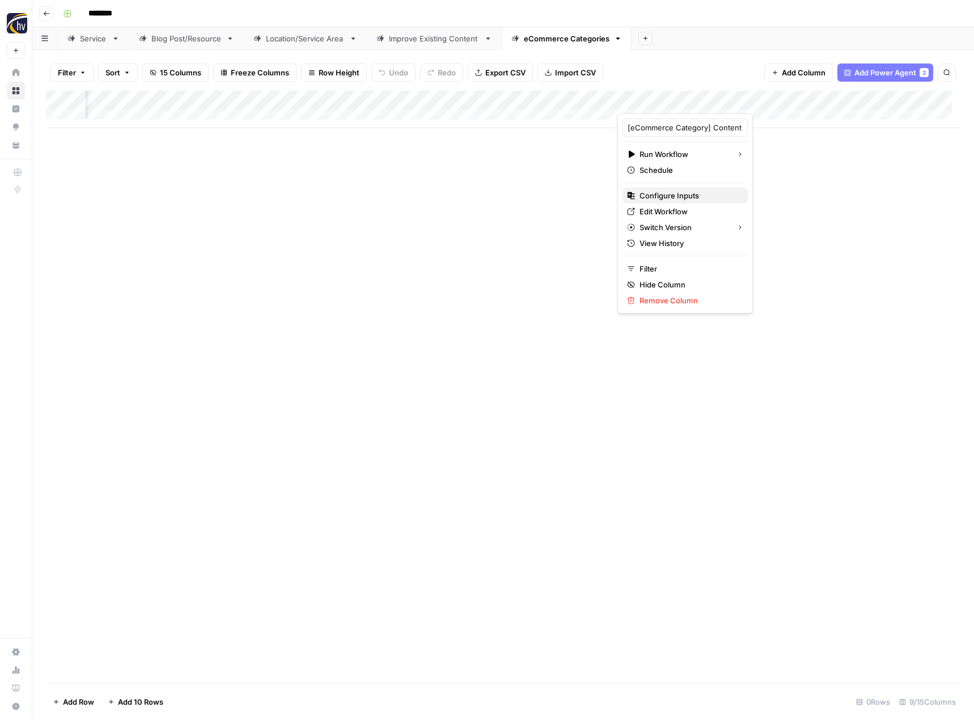
click at [688, 193] on span "Configure Inputs" at bounding box center [688, 195] width 99 height 11
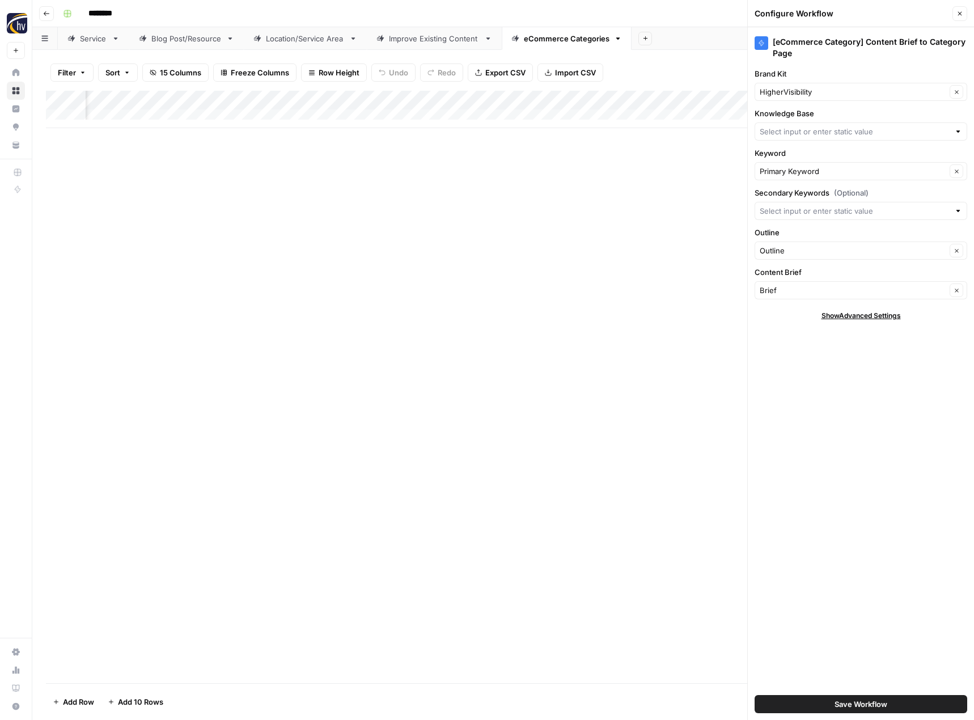
click at [804, 83] on div "HigherVisibility Clear" at bounding box center [860, 92] width 213 height 18
click at [796, 115] on span "Collibra" at bounding box center [858, 118] width 189 height 11
type input "Collibra"
click at [791, 128] on input "Knowledge Base" at bounding box center [855, 131] width 190 height 11
click at [787, 157] on span "Collibra Sitemap" at bounding box center [858, 157] width 189 height 11
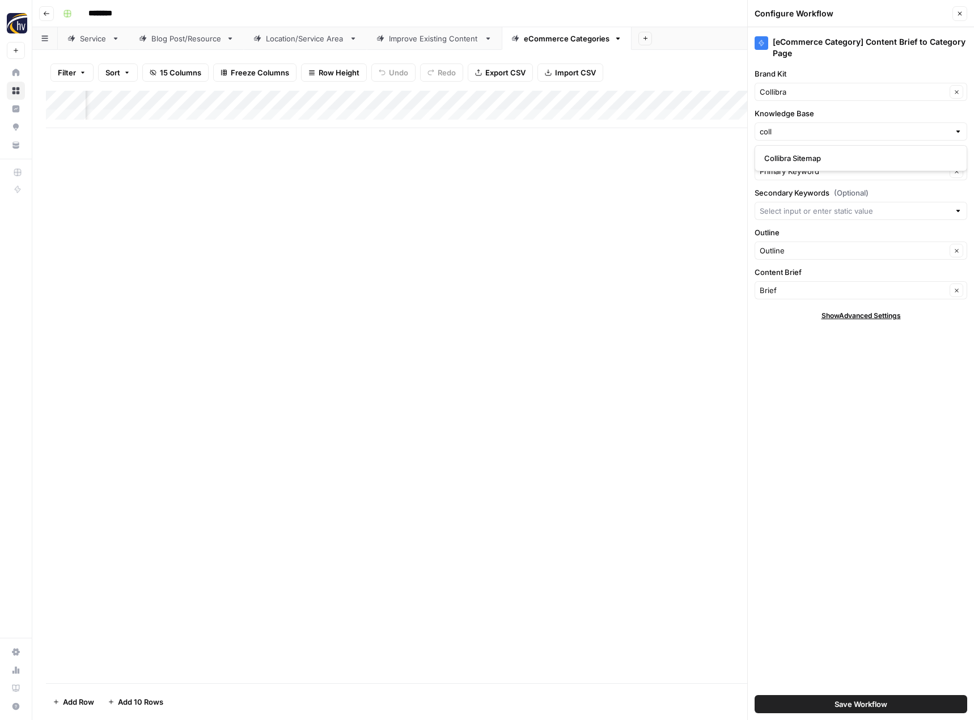
type input "Collibra Sitemap"
click at [851, 703] on span "Save Workflow" at bounding box center [860, 703] width 53 height 11
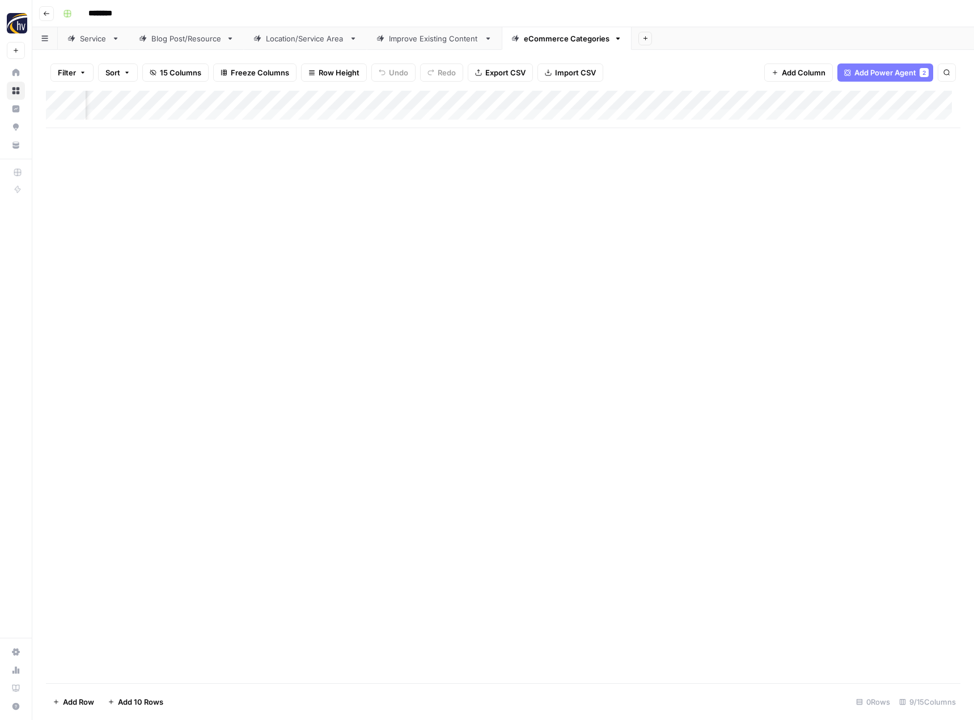
click at [49, 16] on icon "button" at bounding box center [46, 13] width 7 height 7
